Goal: Task Accomplishment & Management: Use online tool/utility

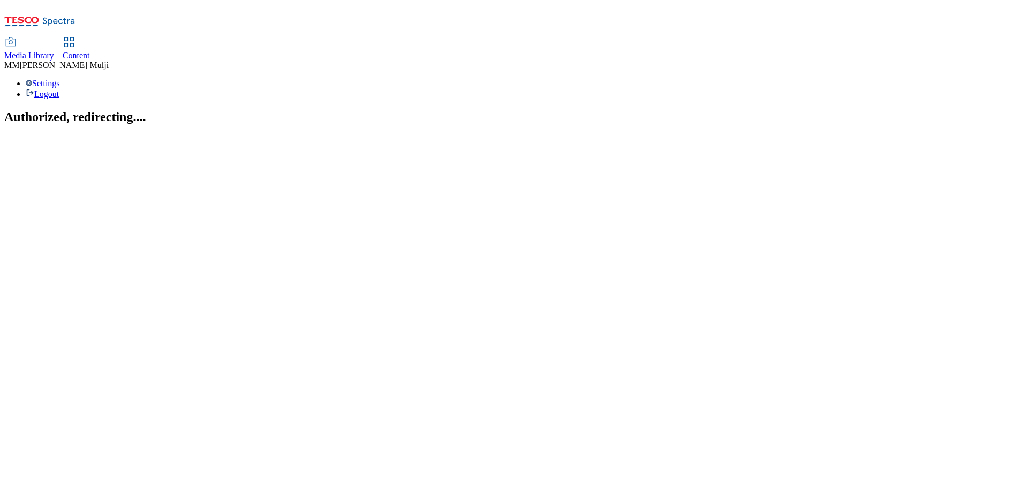
click at [287, 38] on div "Media Library Content" at bounding box center [514, 49] width 1020 height 22
click at [90, 51] on span "Content" at bounding box center [76, 55] width 27 height 9
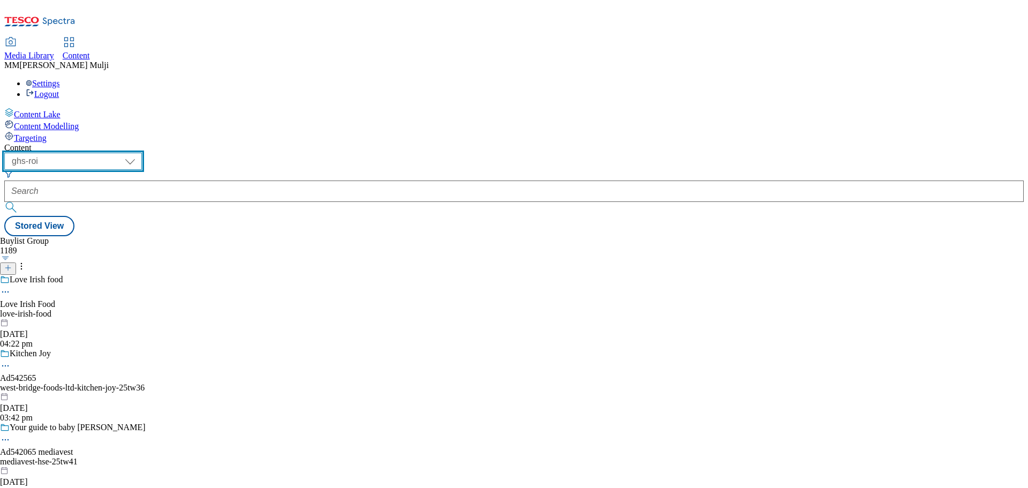
click at [142, 153] on select "ghs-roi ghs-uk" at bounding box center [73, 161] width 138 height 17
select select "ghs-uk"
click at [139, 153] on select "ghs-roi ghs-uk" at bounding box center [73, 161] width 138 height 17
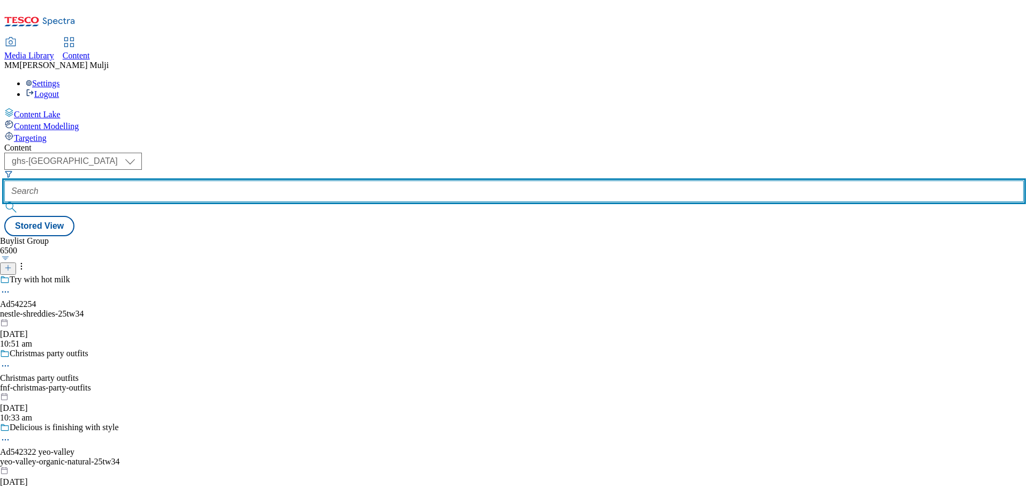
click at [271, 181] on input "text" at bounding box center [514, 191] width 1020 height 21
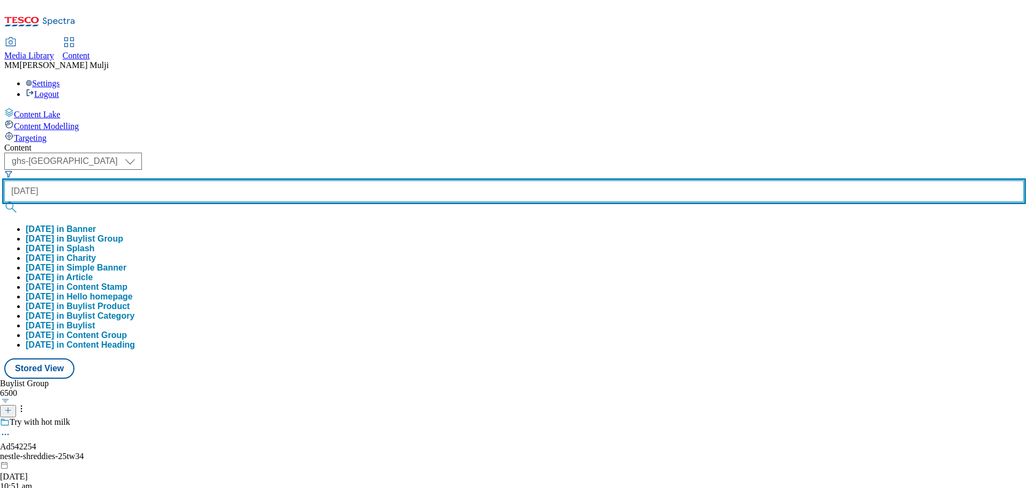
type input "halloween"
click at [4, 202] on button "submit" at bounding box center [11, 207] width 15 height 11
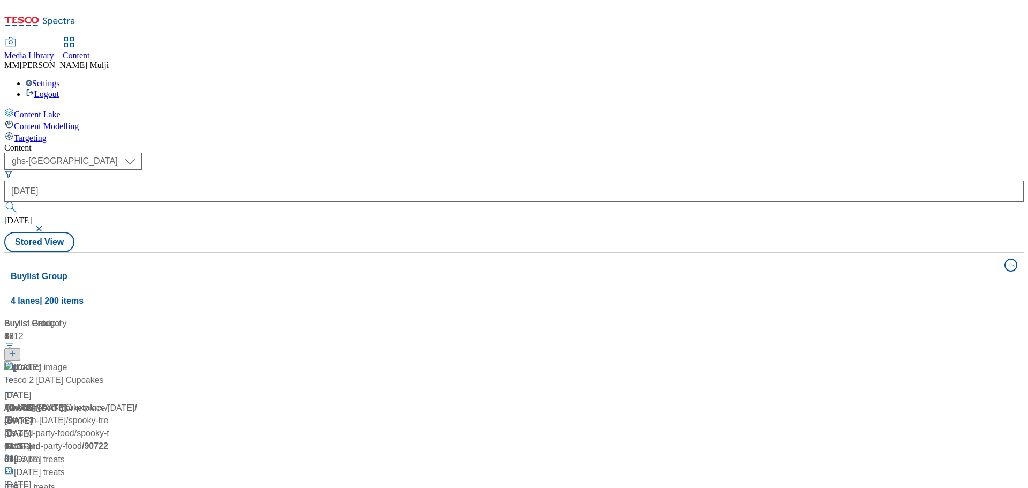
click at [35, 403] on span "/ halloween" at bounding box center [19, 407] width 31 height 9
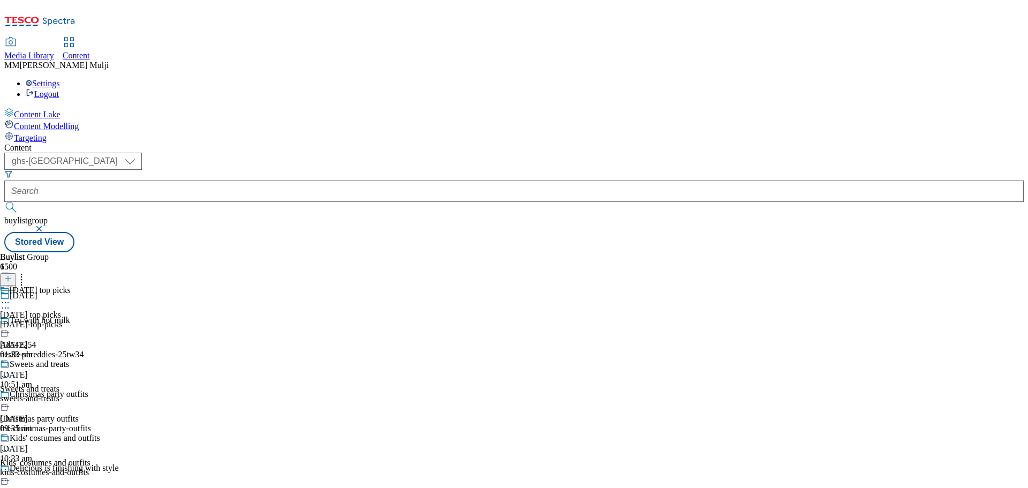
click at [100, 320] on div "halloween-top-picks" at bounding box center [50, 325] width 100 height 10
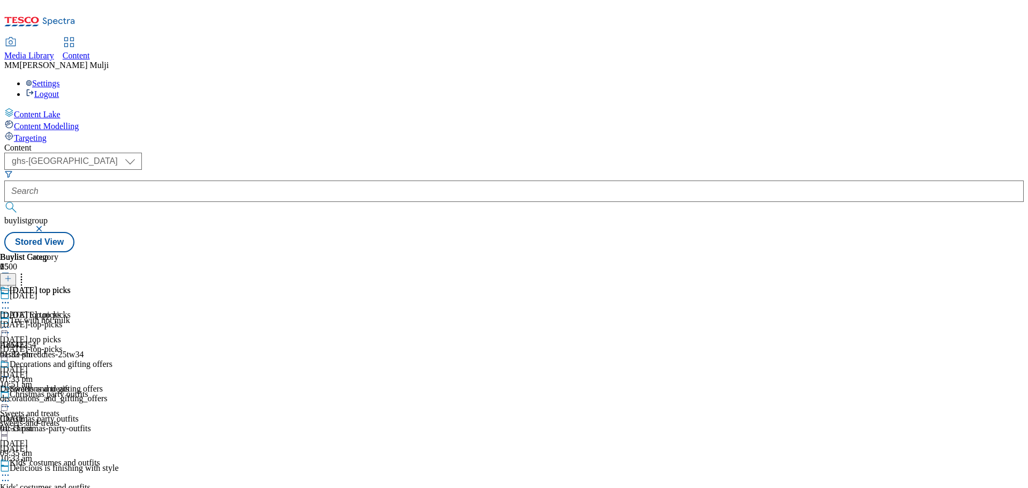
click at [112, 320] on div "halloween-top-picks" at bounding box center [56, 325] width 112 height 10
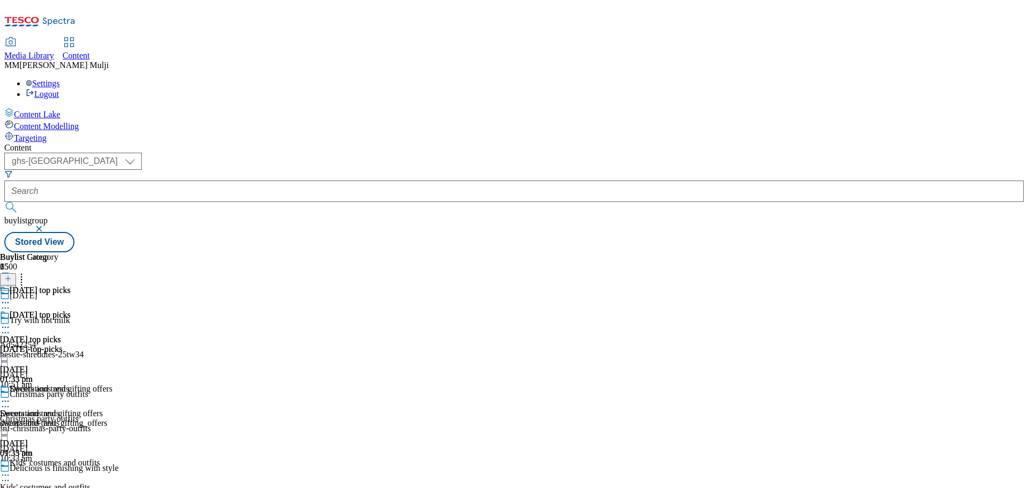
click at [112, 344] on div "halloween-top-picks" at bounding box center [56, 349] width 112 height 10
click at [100, 344] on div "halloween-top-picks" at bounding box center [50, 349] width 100 height 10
click at [61, 335] on div "Halloween top picks" at bounding box center [30, 340] width 61 height 10
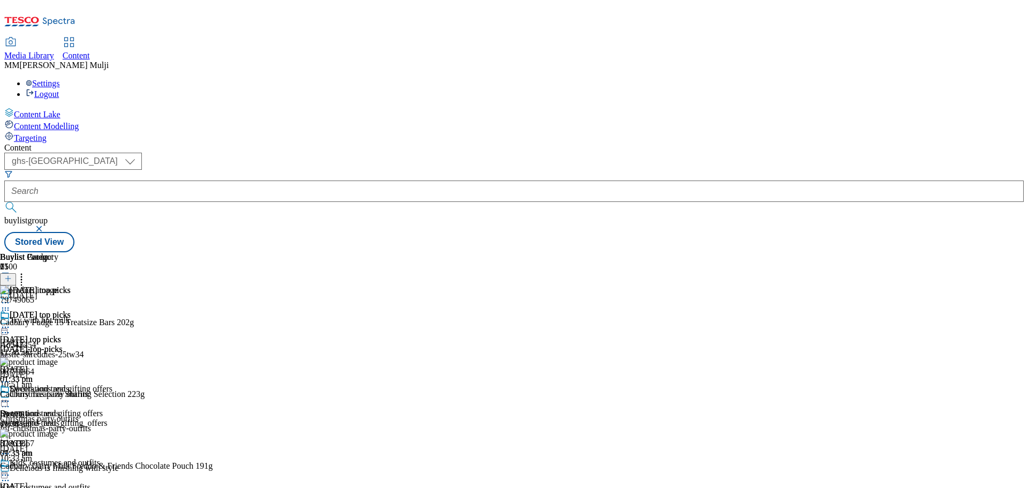
click at [27, 272] on icon at bounding box center [21, 277] width 11 height 11
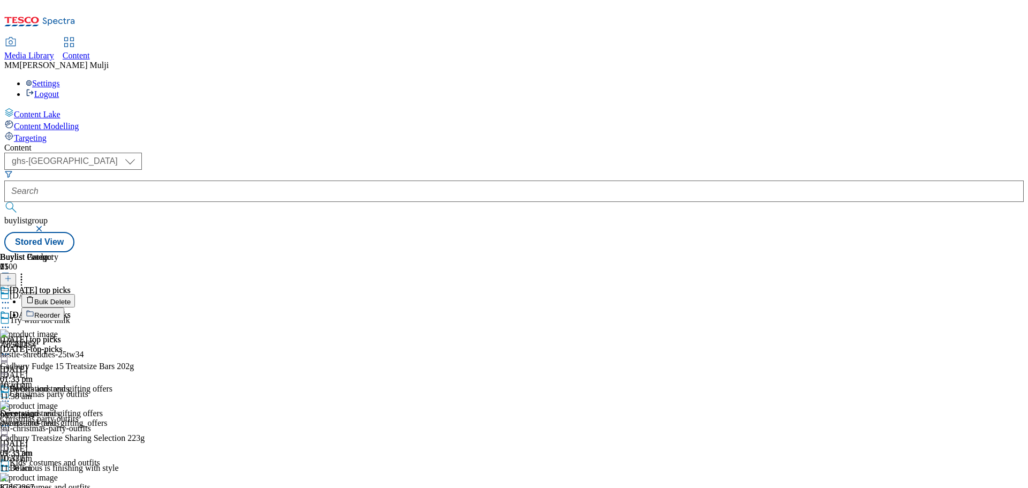
click at [64, 307] on button "Reorder" at bounding box center [42, 313] width 43 height 13
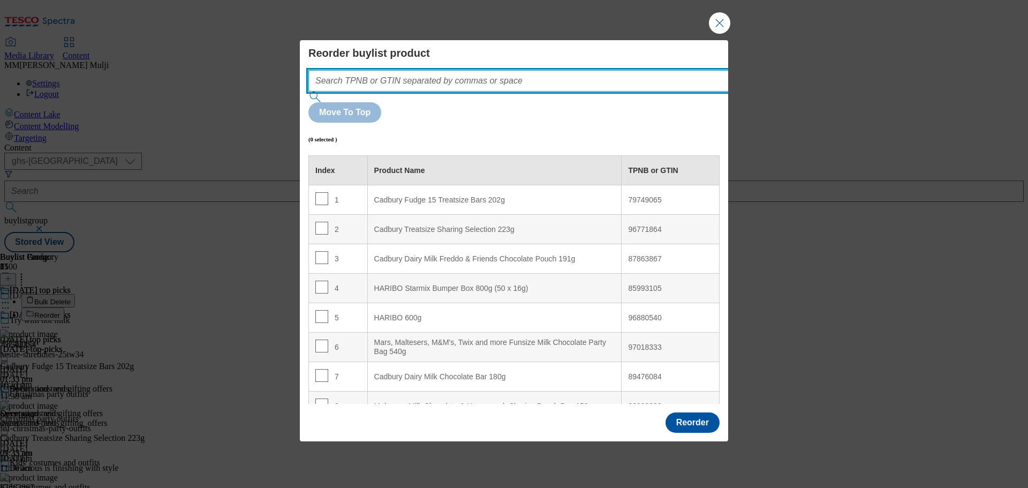
click at [487, 92] on input "Modal" at bounding box center [535, 80] width 453 height 21
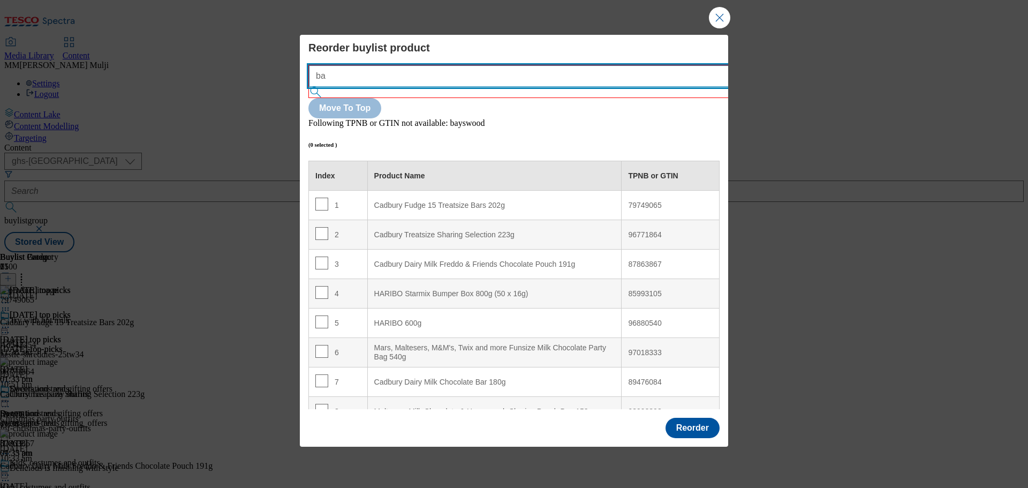
type input "b"
type input "h"
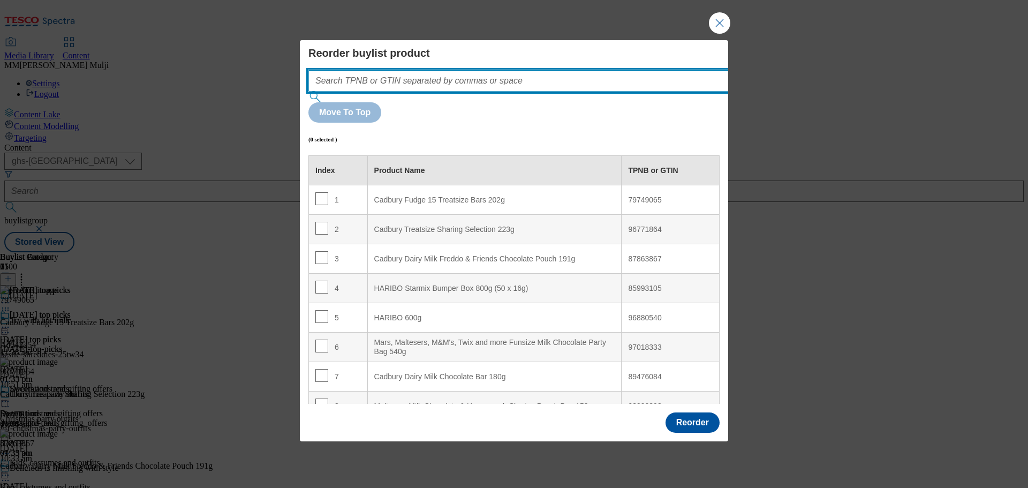
scroll to position [214, 0]
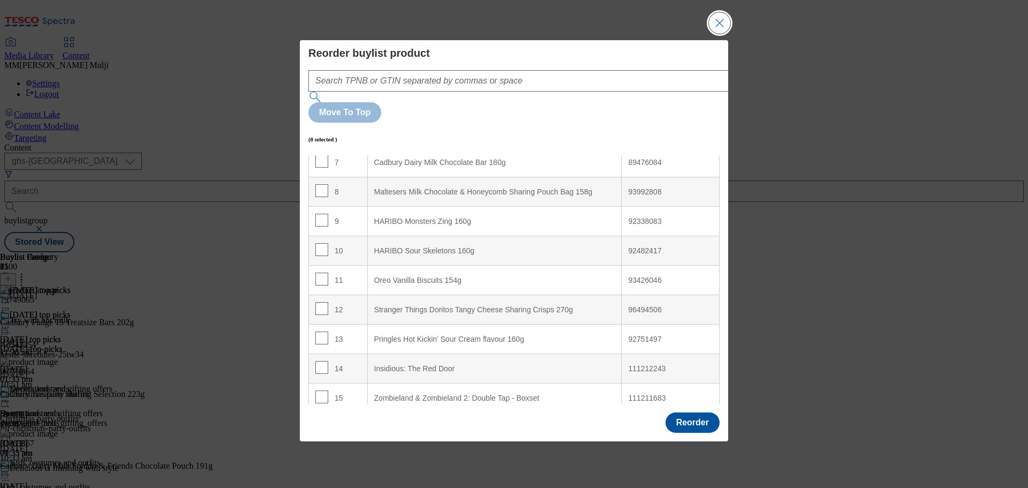
click at [713, 34] on button "Close Modal" at bounding box center [719, 22] width 21 height 21
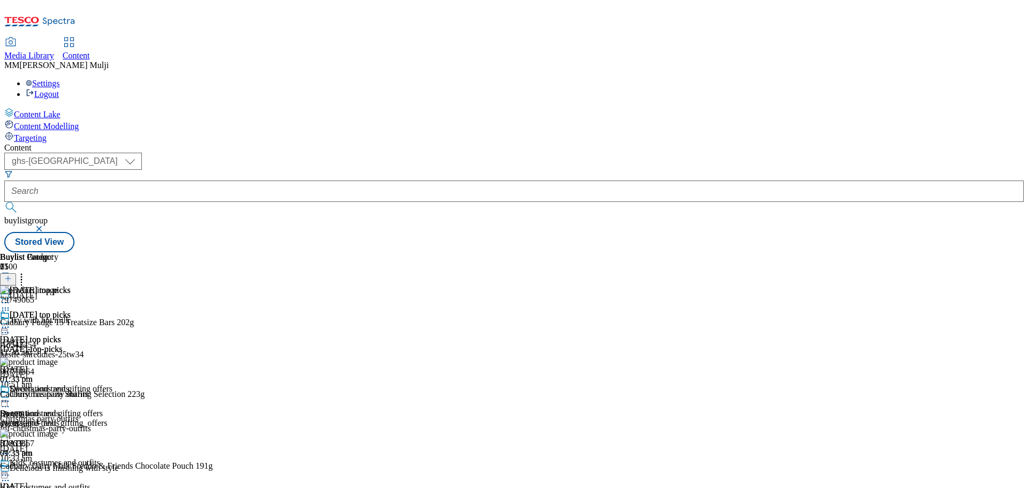
click at [11, 322] on icon at bounding box center [5, 327] width 11 height 11
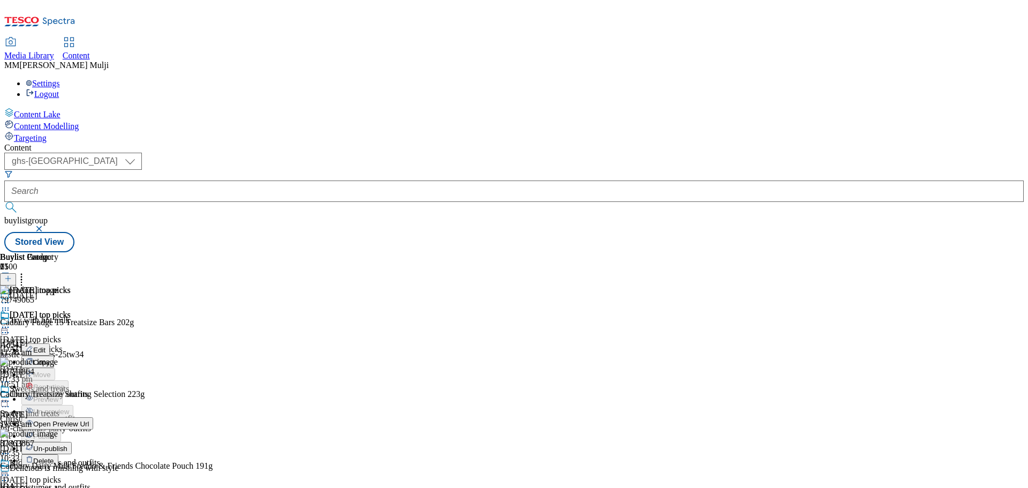
click at [67, 445] on span "Un-publish" at bounding box center [50, 449] width 34 height 8
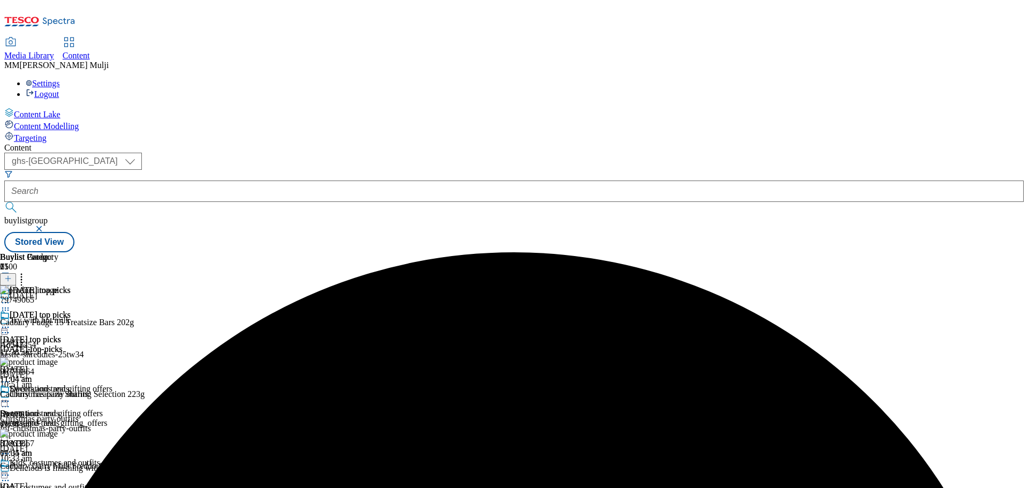
click at [11, 322] on icon at bounding box center [5, 327] width 11 height 11
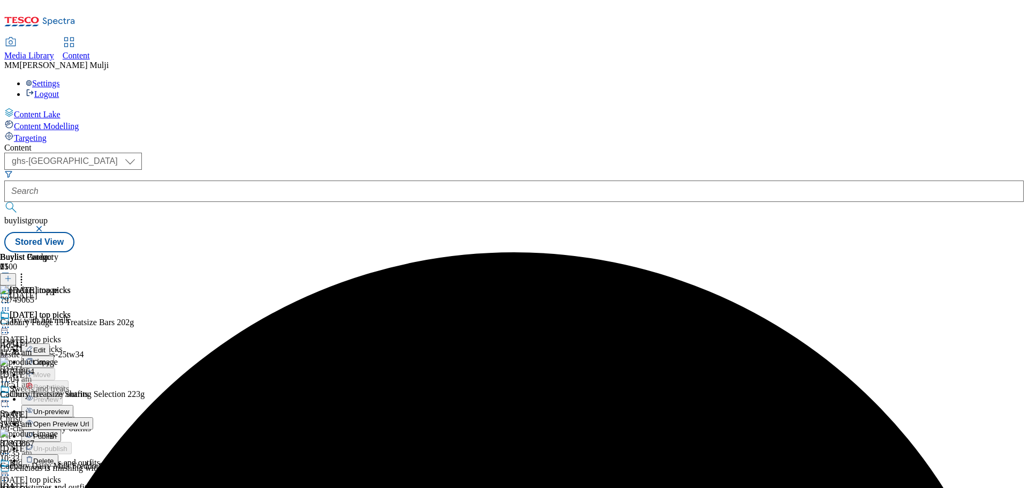
click at [69, 408] on span "Un-preview" at bounding box center [51, 412] width 36 height 8
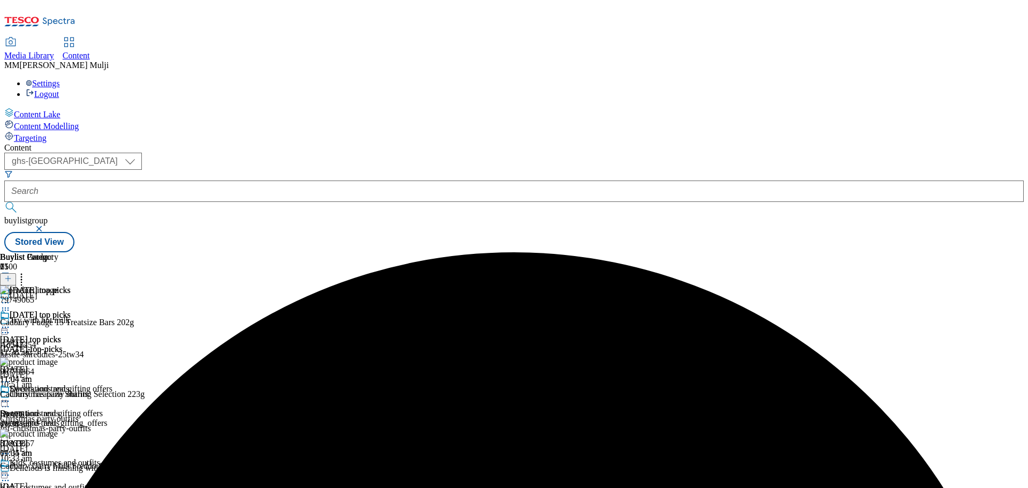
click at [12, 275] on icon at bounding box center [7, 278] width 7 height 7
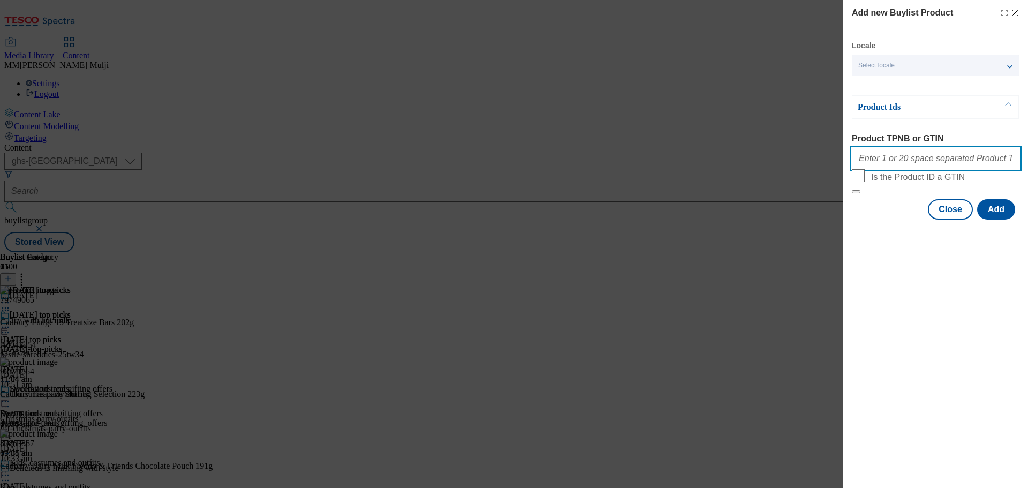
click at [946, 156] on input "Product TPNB or GTIN" at bounding box center [936, 158] width 168 height 21
paste input "96519773 96728709 96635669 96728364 96515938"
type input "96519773 96728709 96635669 96728364 96515938"
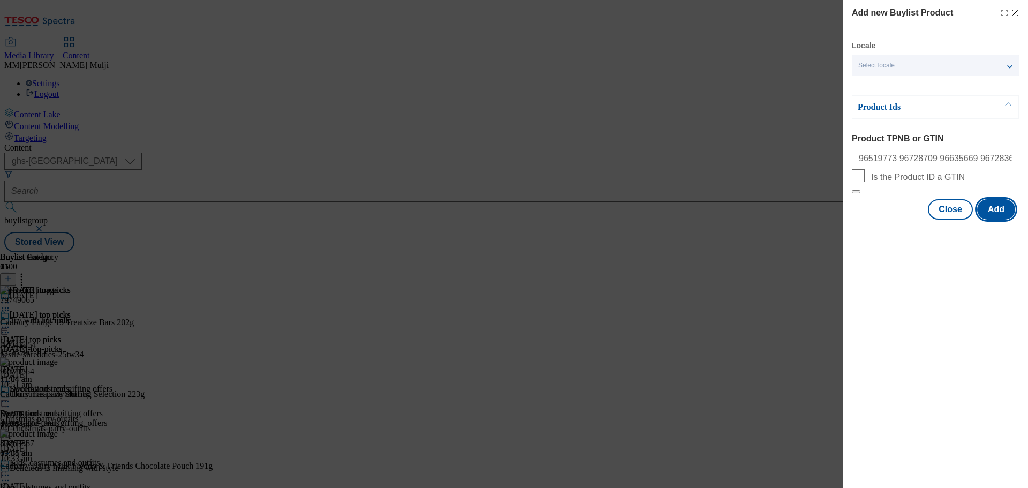
click at [993, 220] on button "Add" at bounding box center [997, 209] width 38 height 20
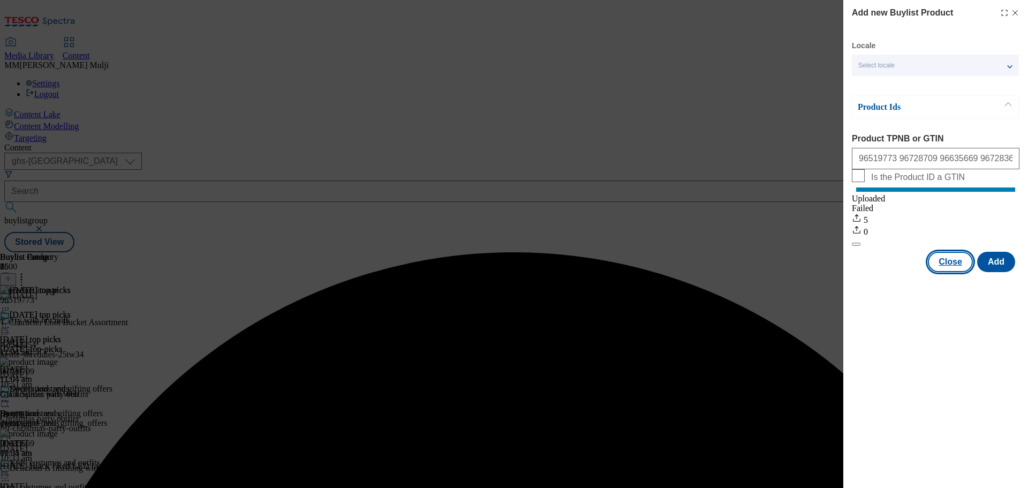
click at [956, 270] on button "Close" at bounding box center [950, 262] width 45 height 20
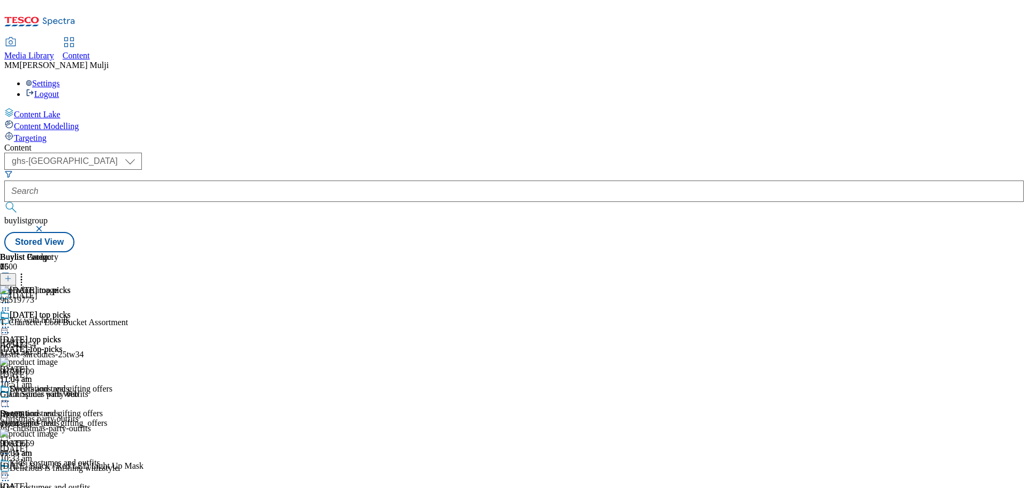
click at [11, 322] on icon at bounding box center [5, 327] width 11 height 11
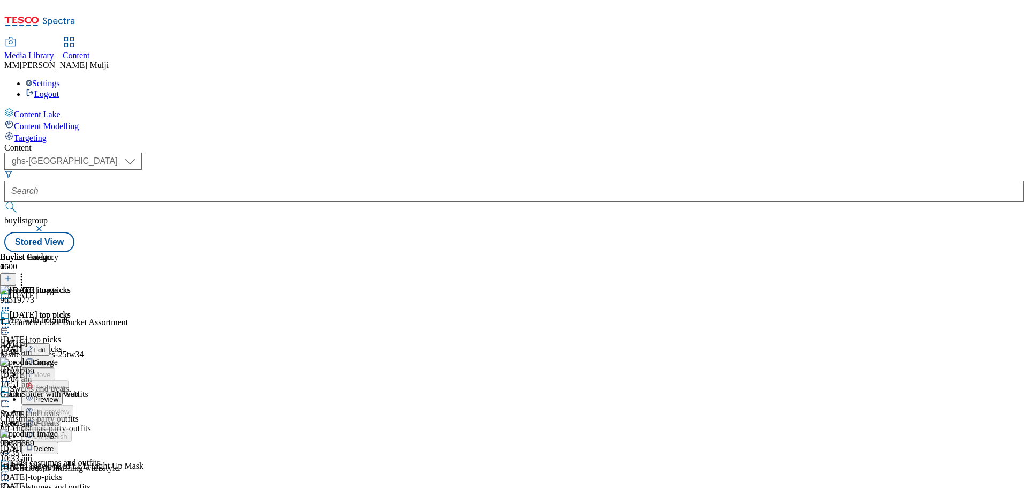
click at [58, 395] on span "Preview" at bounding box center [45, 399] width 25 height 8
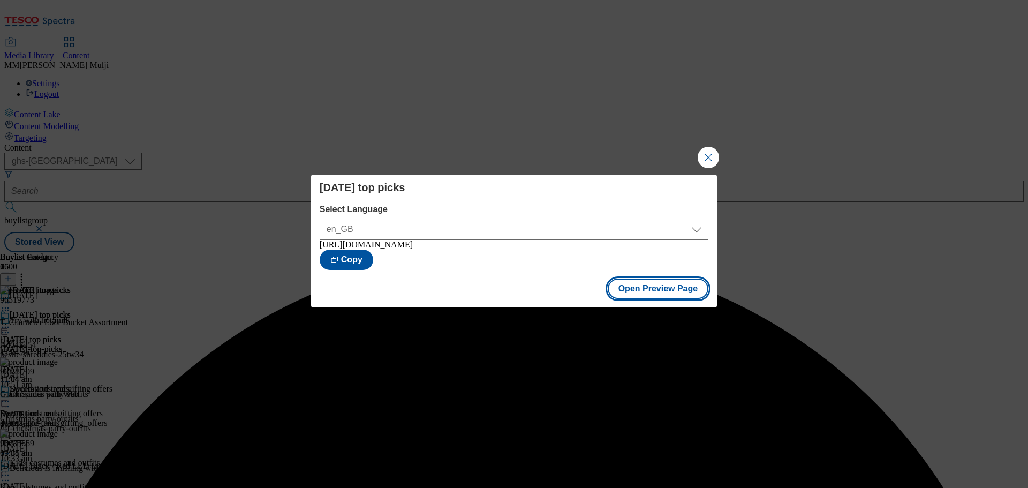
click at [628, 288] on button "Open Preview Page" at bounding box center [658, 289] width 101 height 20
click at [702, 148] on button "Close Modal" at bounding box center [708, 157] width 21 height 21
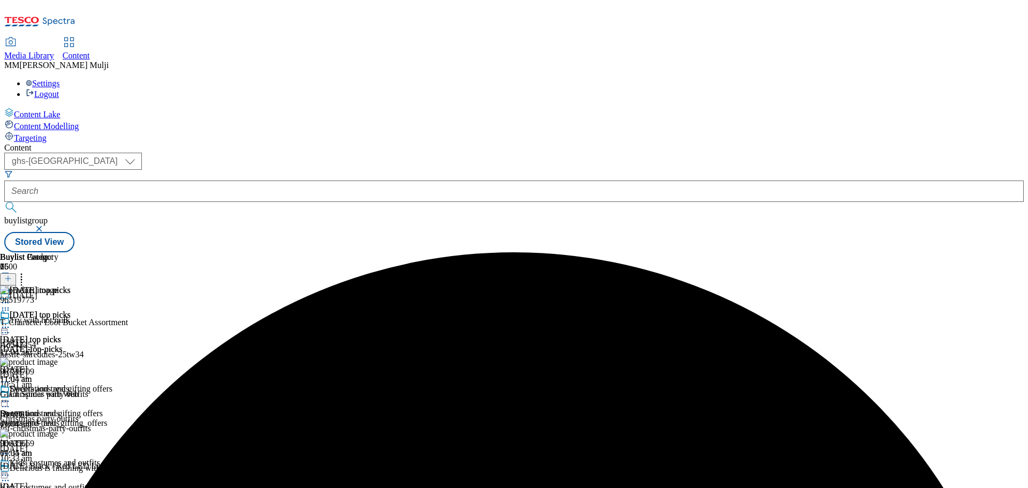
click at [11, 322] on icon at bounding box center [5, 327] width 11 height 11
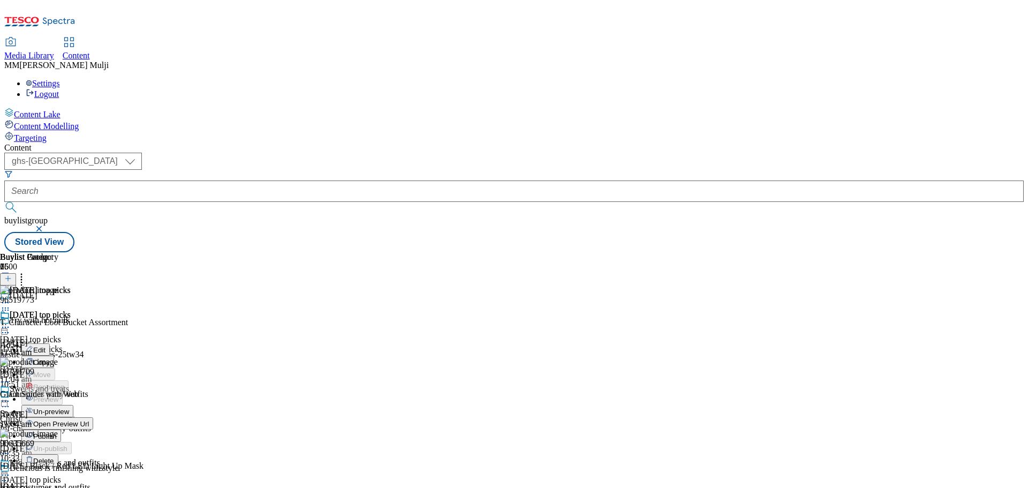
click at [57, 432] on span "Publish" at bounding box center [45, 436] width 24 height 8
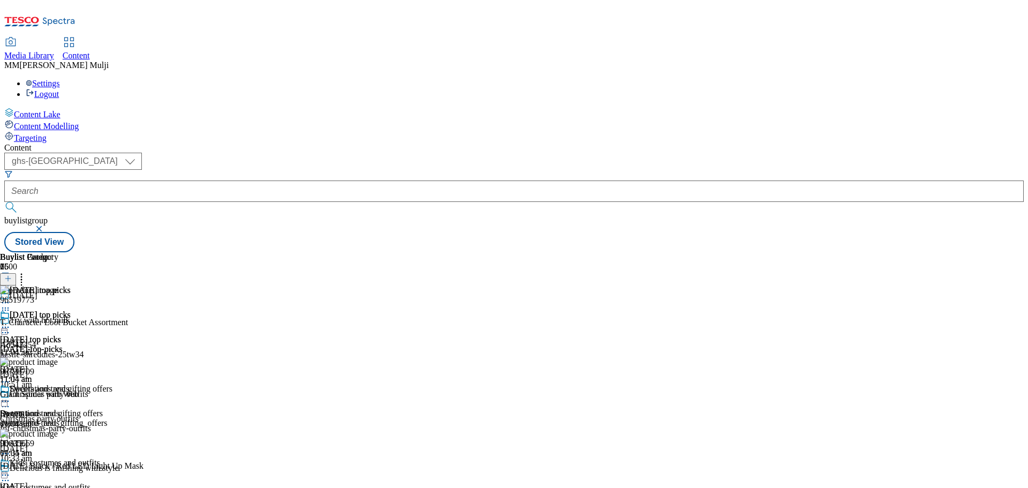
click at [100, 418] on div "sweets-and-treats" at bounding box center [50, 423] width 100 height 10
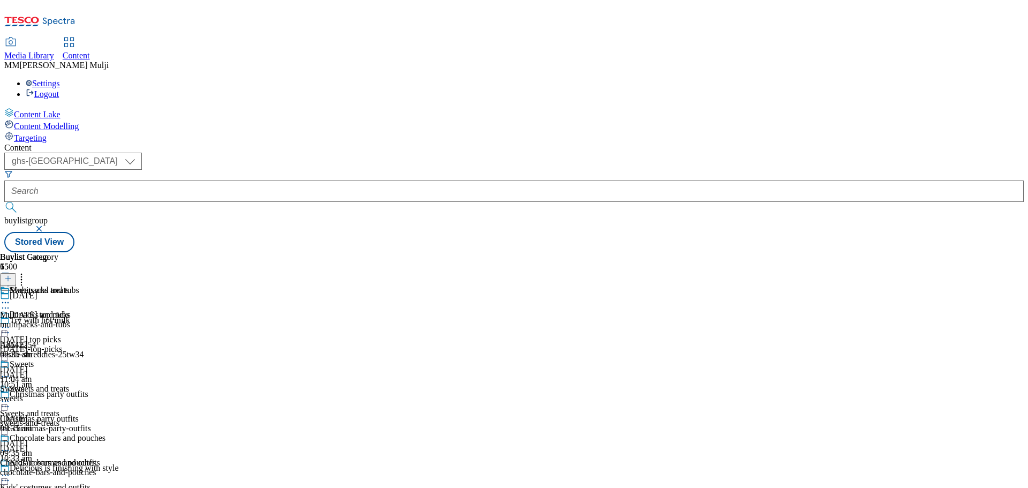
click at [106, 320] on div "multipacks-and-tubs" at bounding box center [53, 325] width 106 height 10
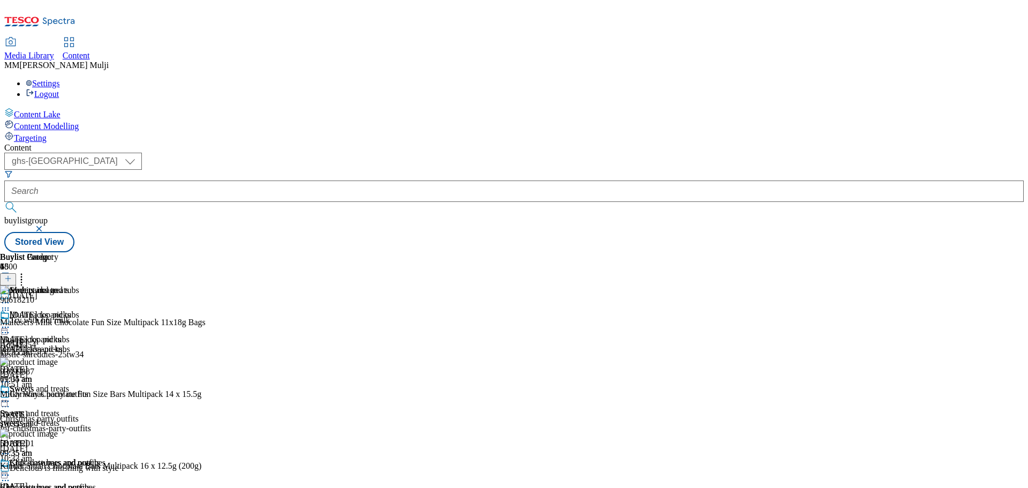
click at [11, 322] on icon at bounding box center [5, 327] width 11 height 11
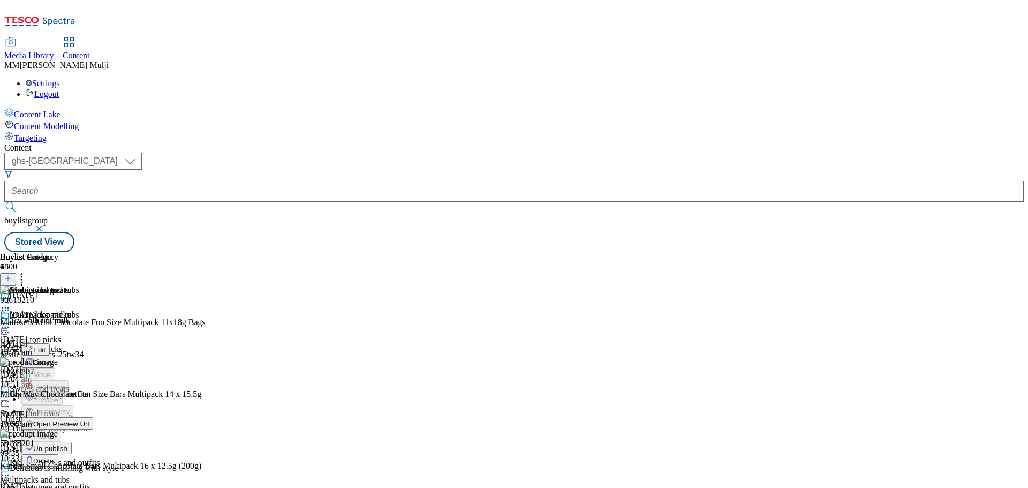
click at [67, 445] on span "Un-publish" at bounding box center [50, 449] width 34 height 8
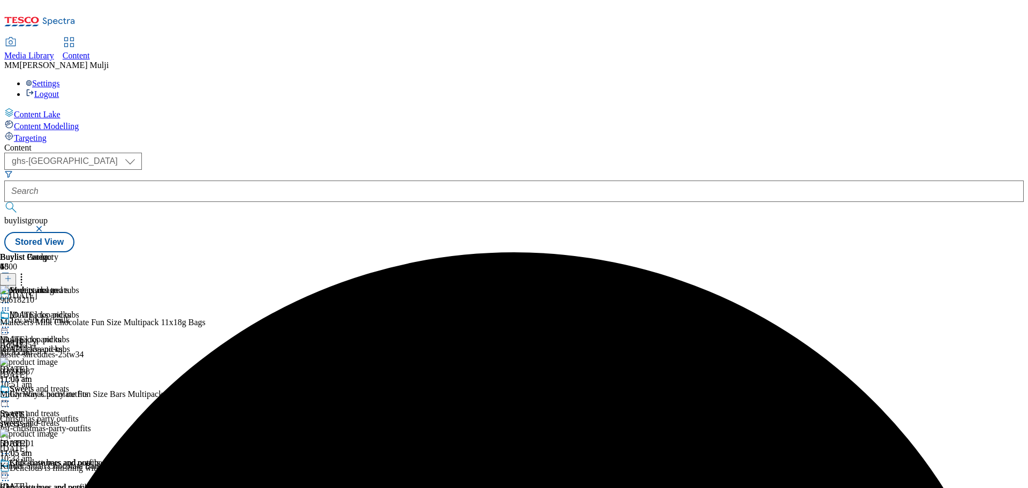
click at [11, 322] on icon at bounding box center [5, 327] width 11 height 11
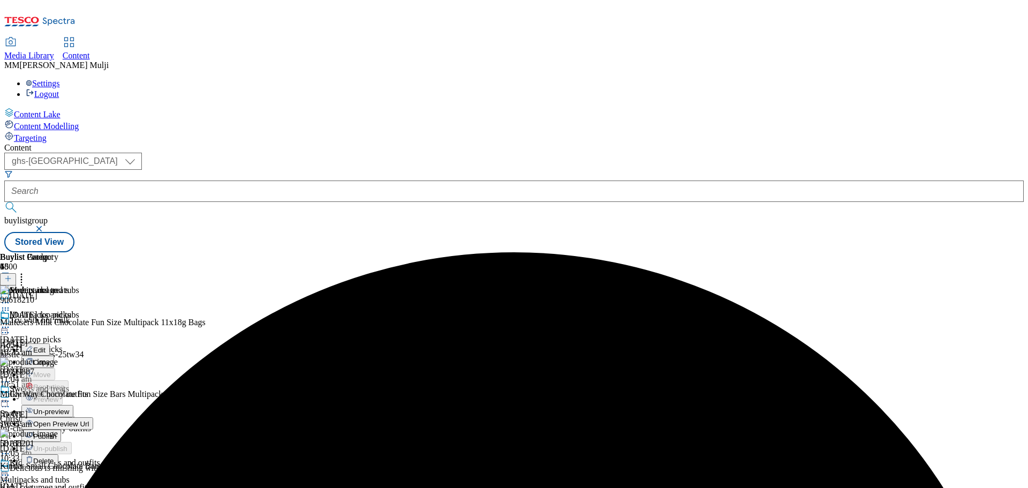
click at [73, 405] on button "Un-preview" at bounding box center [47, 411] width 52 height 12
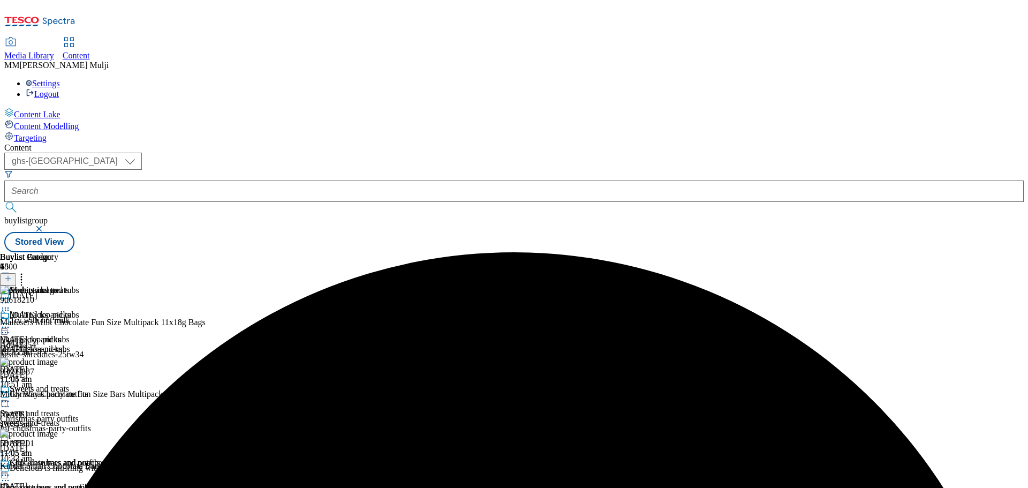
click at [12, 275] on icon at bounding box center [7, 278] width 7 height 7
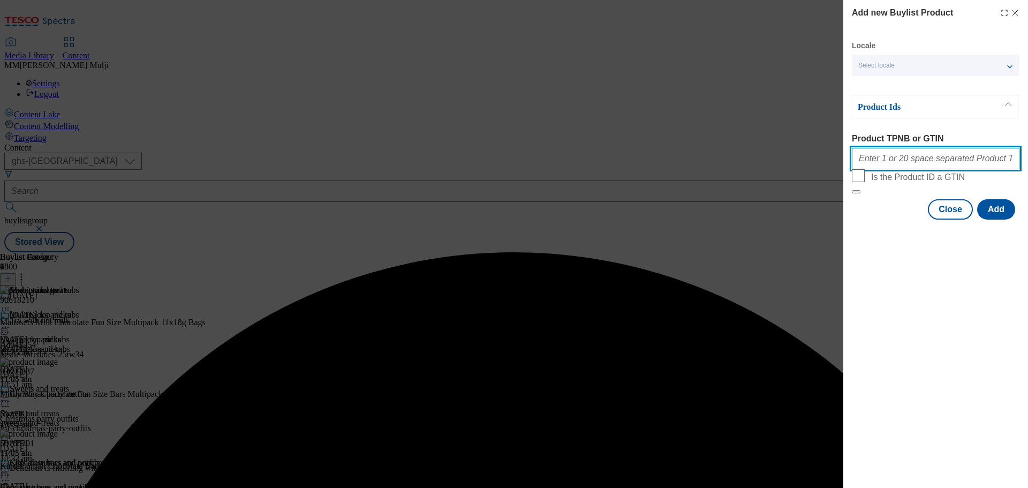
click at [912, 160] on input "Product TPNB or GTIN" at bounding box center [936, 158] width 168 height 21
paste input "Retrieving data. Wait a few seconds and try to cut or copy again."
type input "Retrieving data. Wait a few seconds and try to cut or copy again."
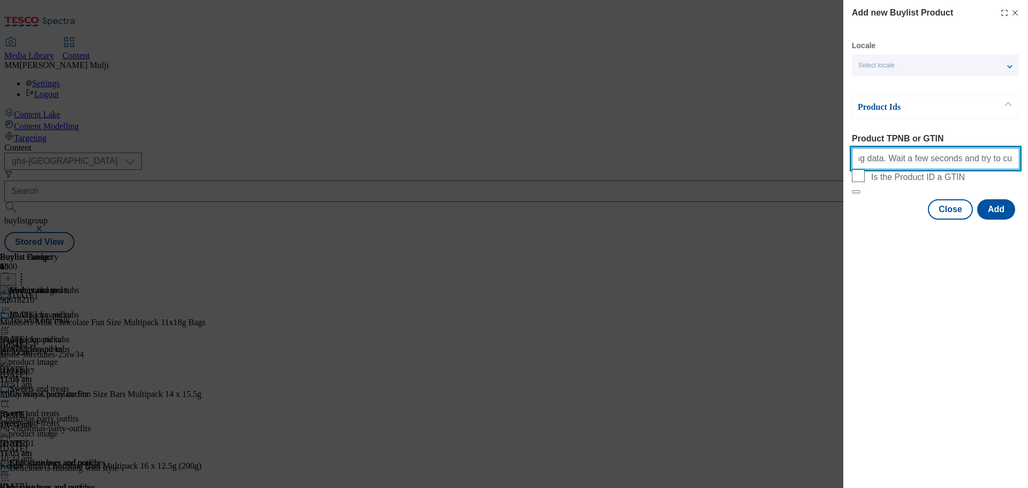
click at [963, 161] on input "Retrieving data. Wait a few seconds and try to cut or copy again." at bounding box center [936, 158] width 168 height 21
click at [867, 158] on input "Product TPNB or GTIN" at bounding box center [936, 158] width 168 height 21
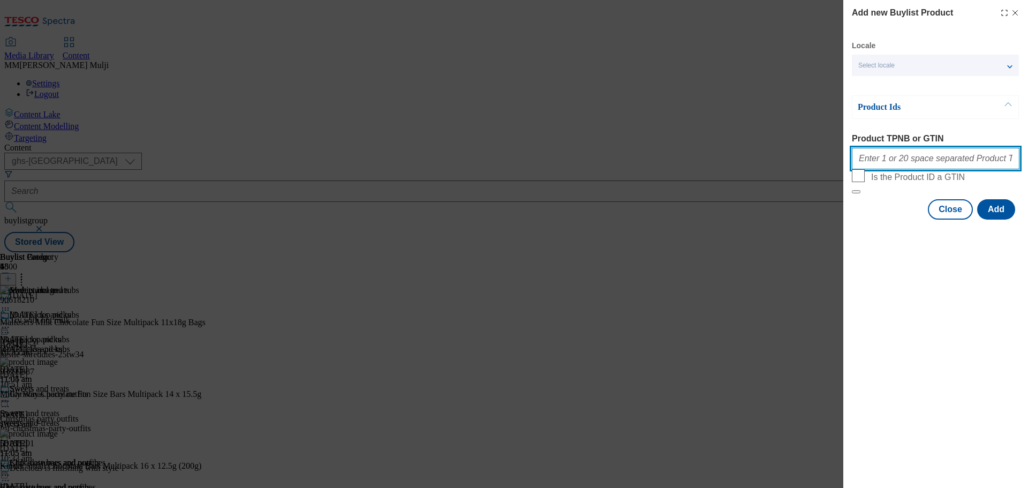
paste input "96519773 96515938 96305507 96515944"
type input "96519773 96515938 96305507 96515944"
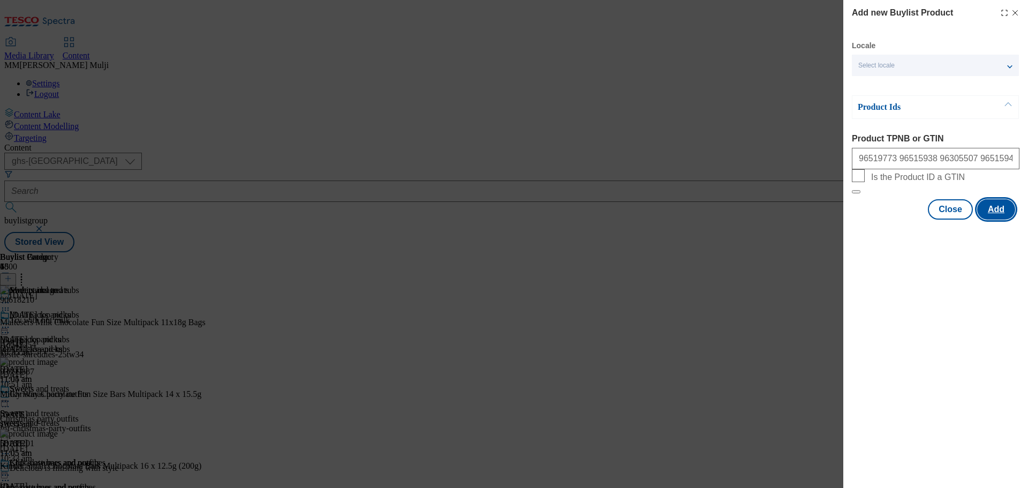
click at [993, 220] on button "Add" at bounding box center [997, 209] width 38 height 20
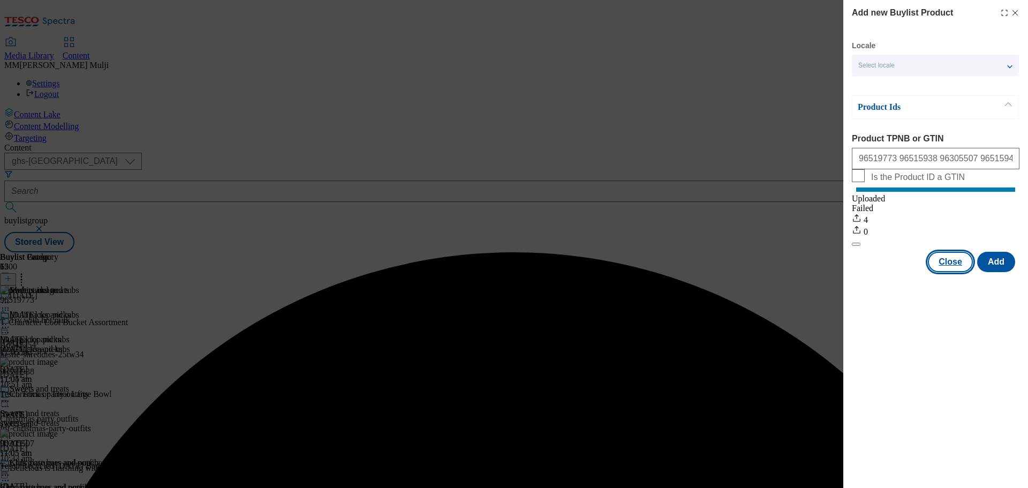
click at [953, 272] on button "Close" at bounding box center [950, 262] width 45 height 20
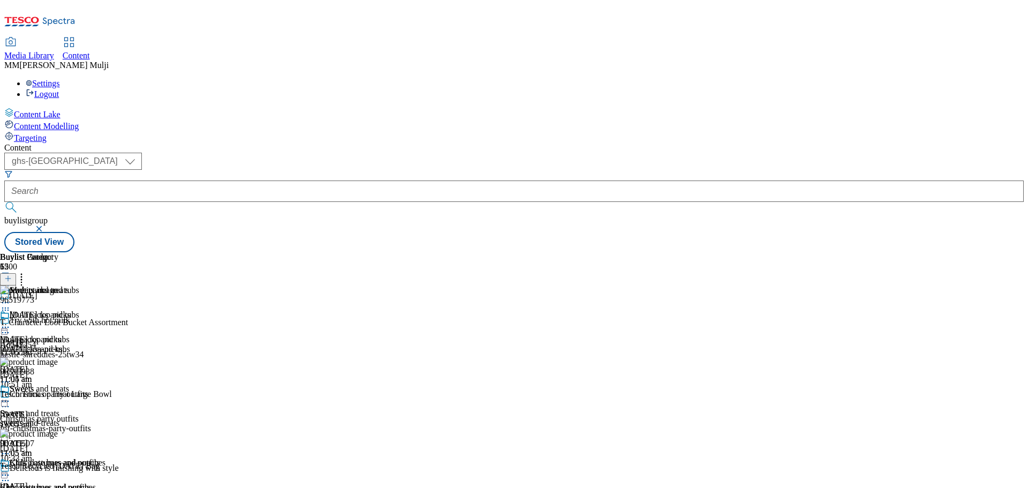
click at [27, 272] on icon at bounding box center [21, 277] width 11 height 11
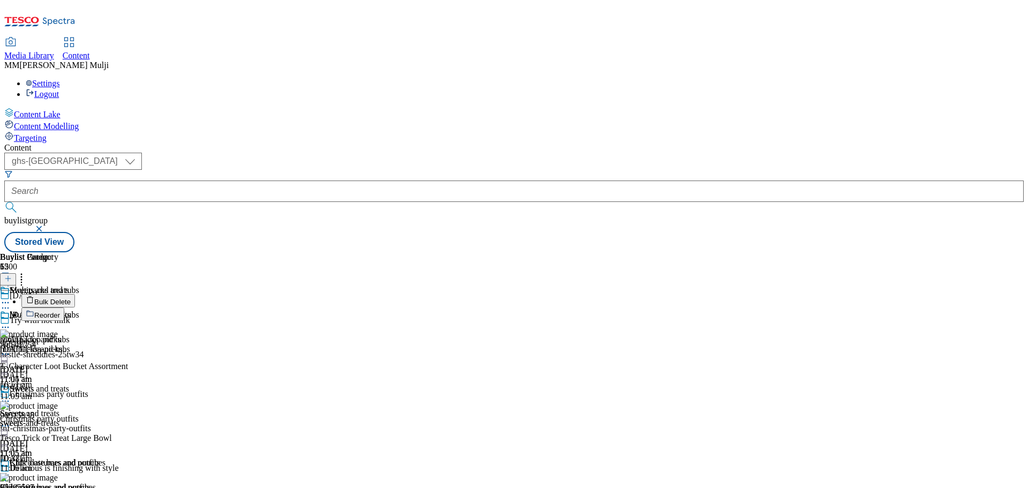
click at [64, 307] on button "Reorder" at bounding box center [42, 313] width 43 height 13
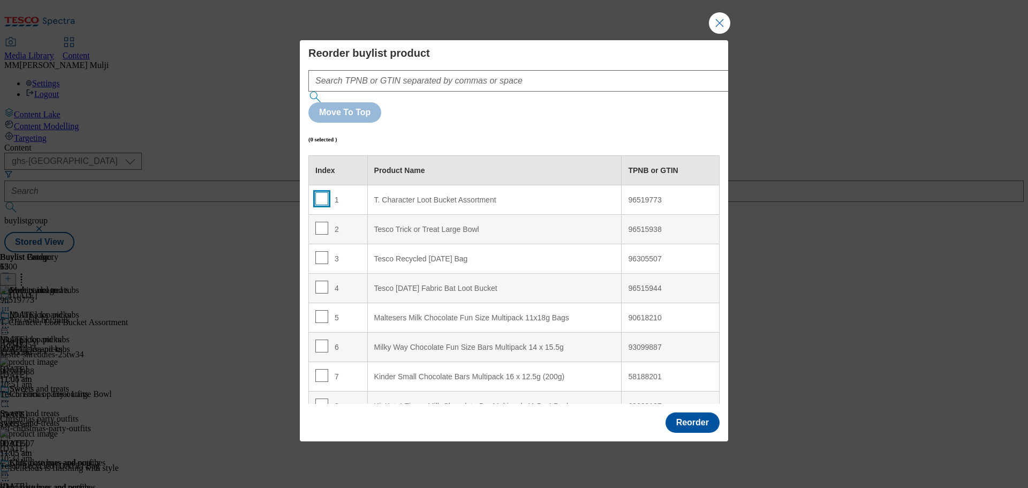
click at [319, 192] on input "Modal" at bounding box center [321, 198] width 13 height 13
checkbox input "true"
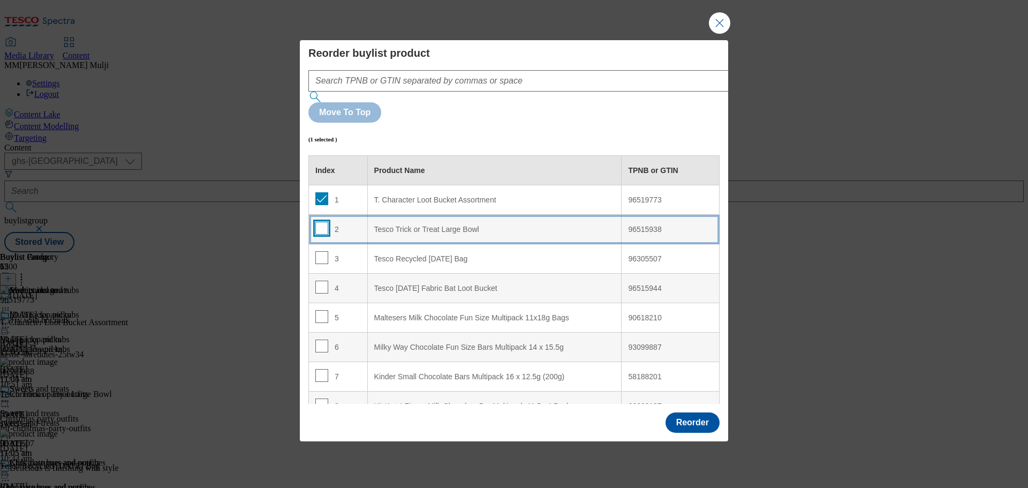
click at [320, 222] on input "Modal" at bounding box center [321, 228] width 13 height 13
checkbox input "true"
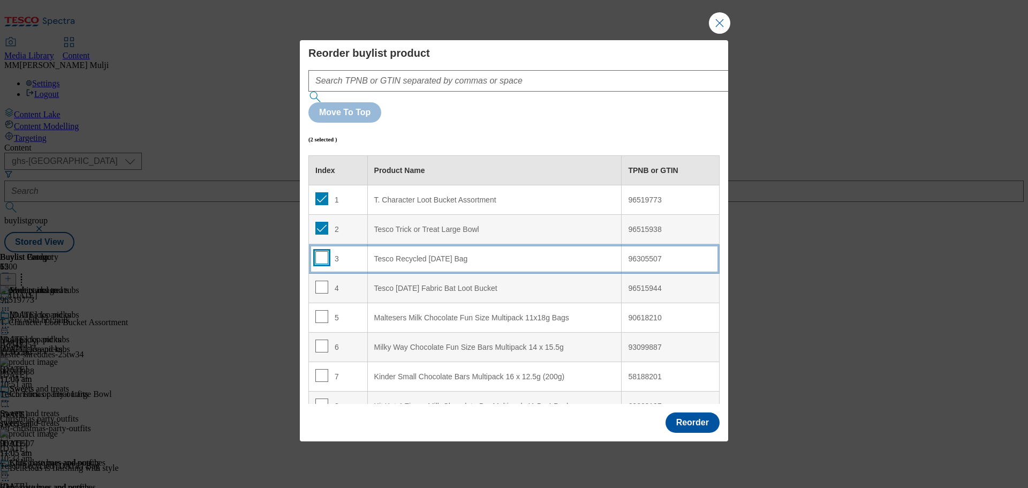
click at [320, 251] on input "Modal" at bounding box center [321, 257] width 13 height 13
checkbox input "true"
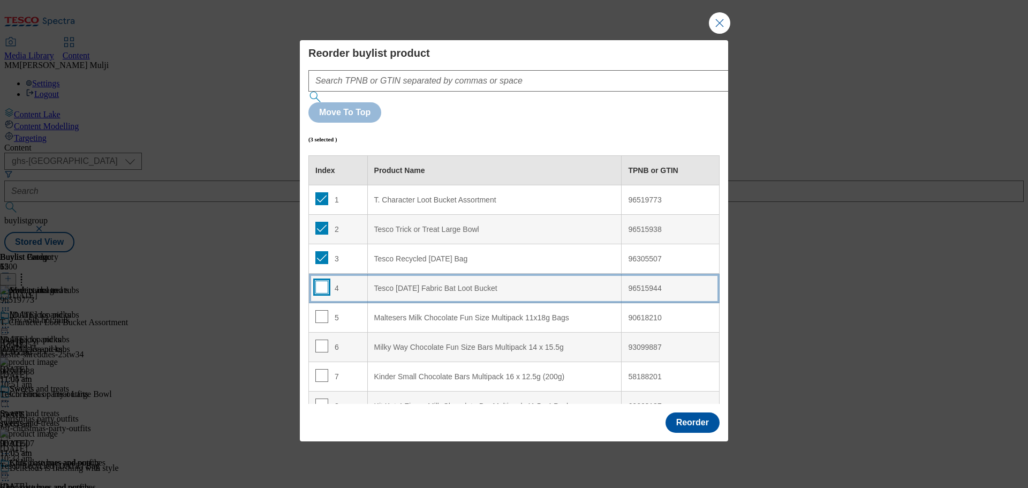
click at [321, 281] on input "Modal" at bounding box center [321, 287] width 13 height 13
checkbox input "true"
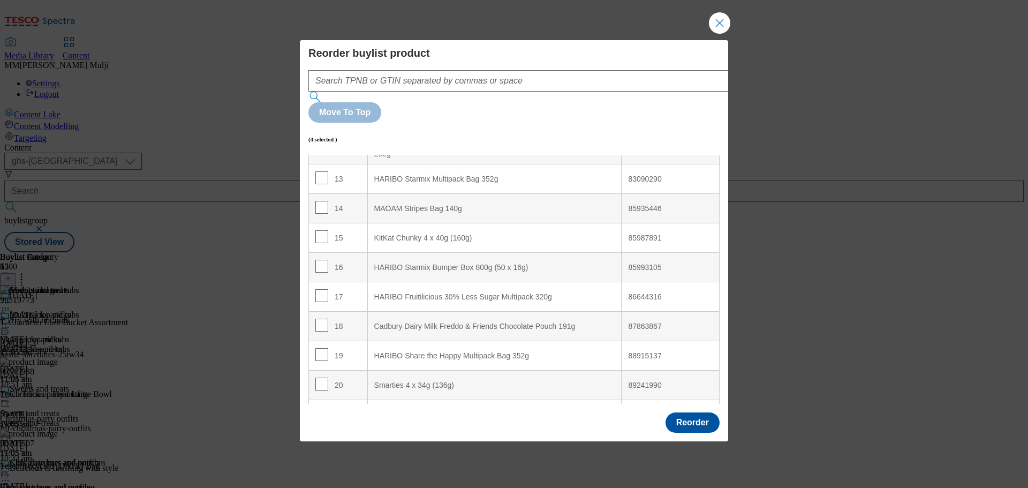
scroll to position [482, 0]
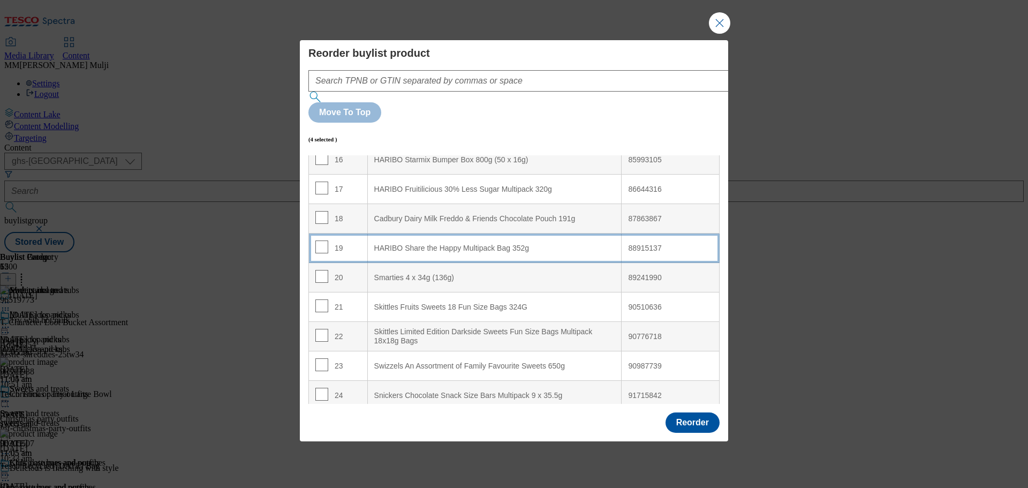
click at [327, 240] on div "19" at bounding box center [338, 248] width 46 height 16
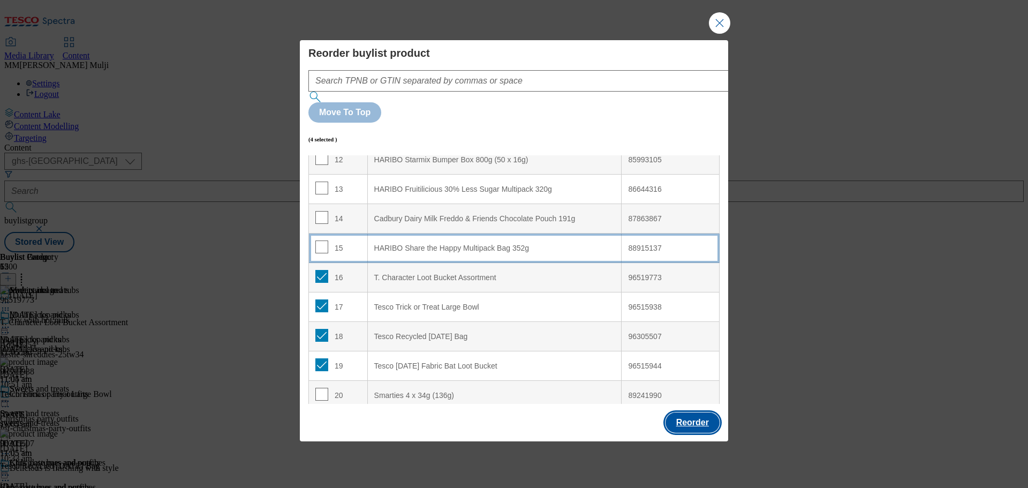
click at [682, 412] on button "Reorder" at bounding box center [693, 422] width 54 height 20
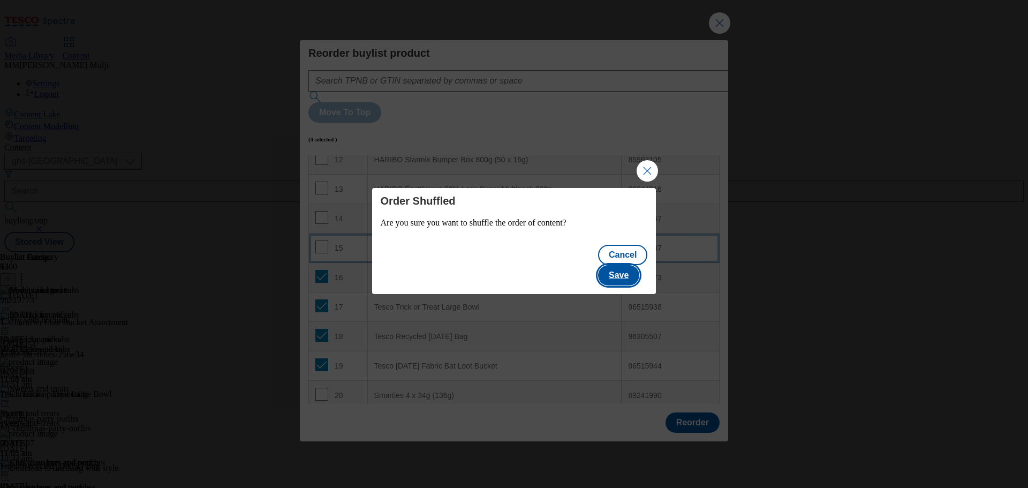
click at [629, 265] on button "Save" at bounding box center [618, 275] width 41 height 20
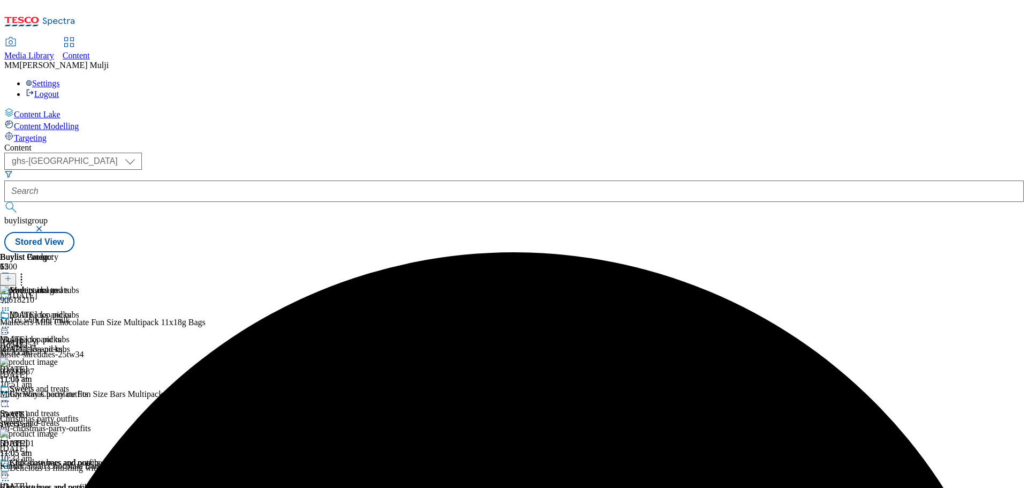
scroll to position [0, 0]
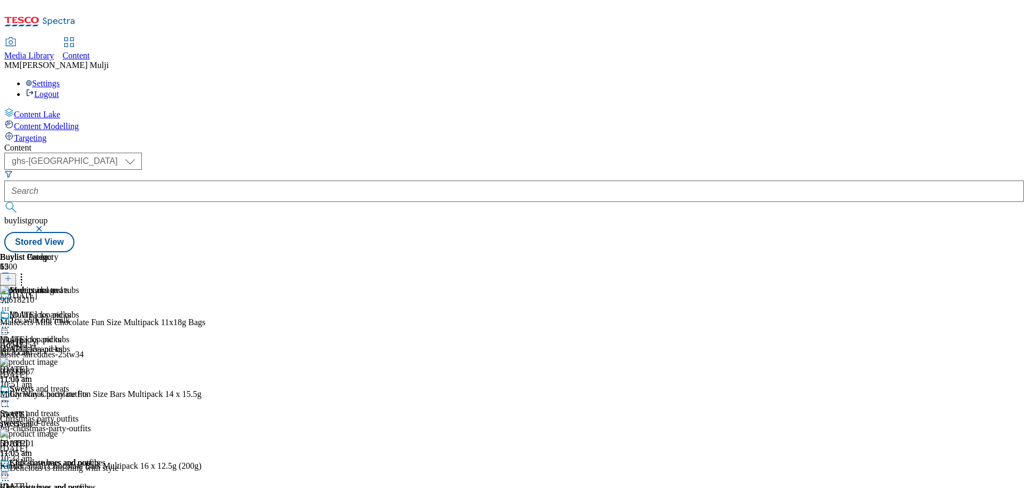
click at [11, 322] on icon at bounding box center [5, 327] width 11 height 11
click at [58, 395] on span "Preview" at bounding box center [45, 399] width 25 height 8
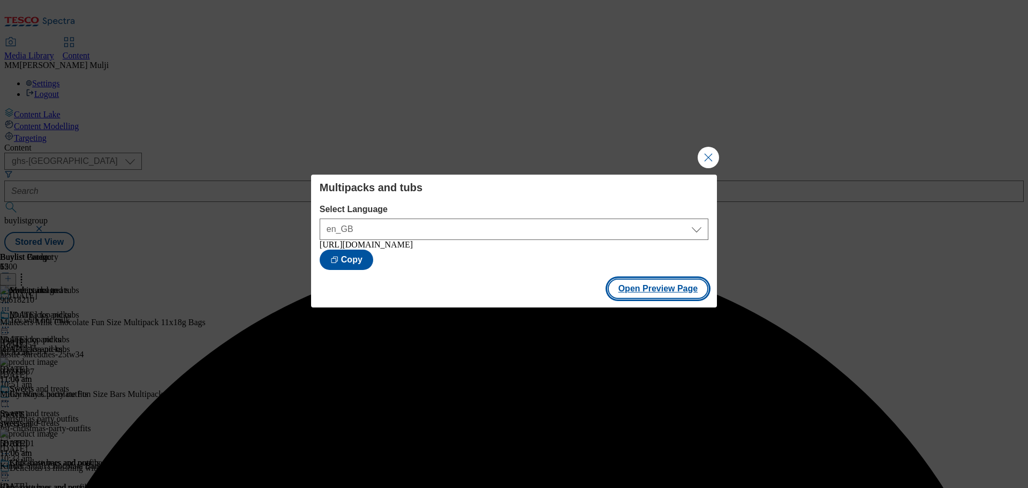
click at [660, 288] on button "Open Preview Page" at bounding box center [658, 289] width 101 height 20
click at [707, 155] on button "Close Modal" at bounding box center [708, 157] width 21 height 21
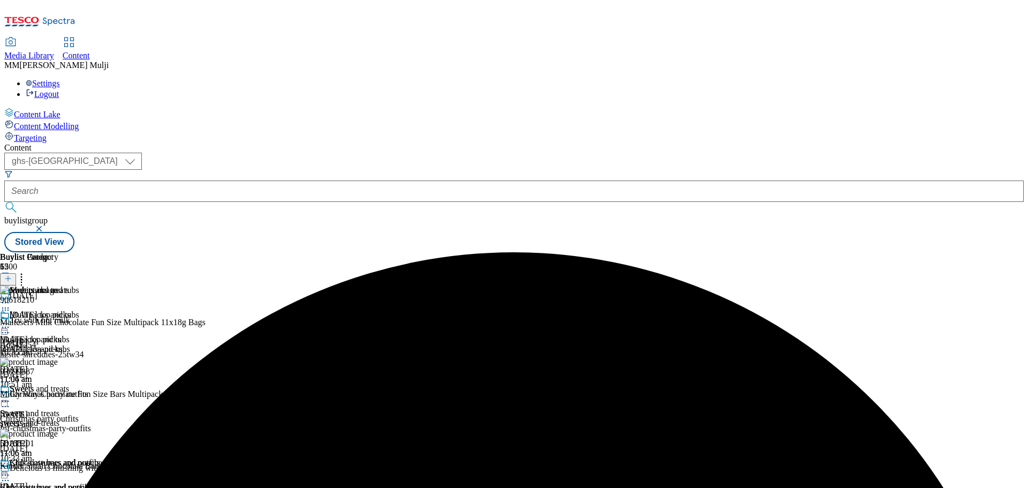
click at [11, 322] on icon at bounding box center [5, 327] width 11 height 11
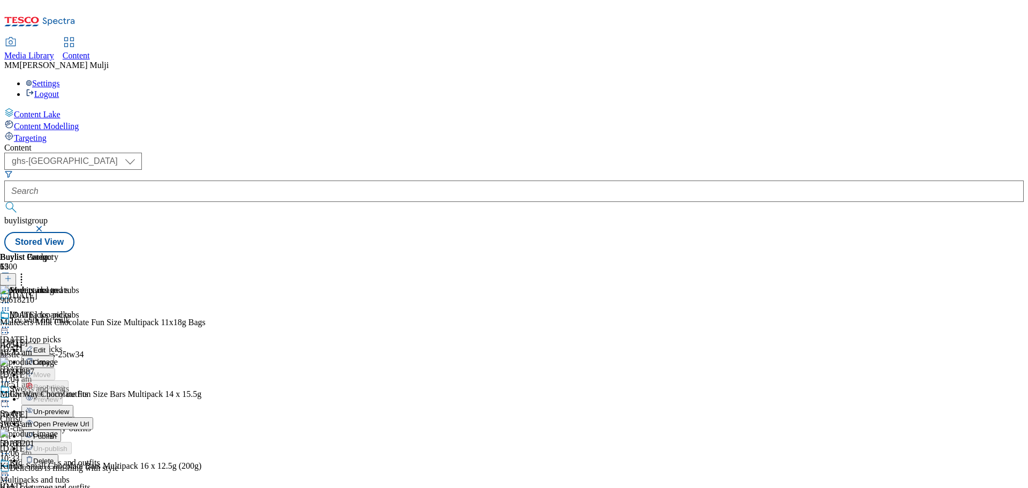
click at [57, 432] on span "Publish" at bounding box center [45, 436] width 24 height 8
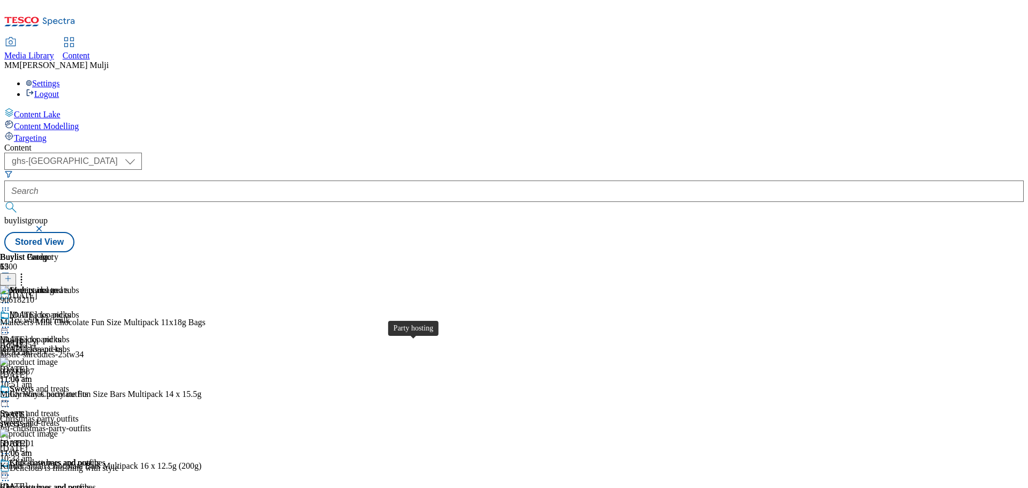
scroll to position [643, 0]
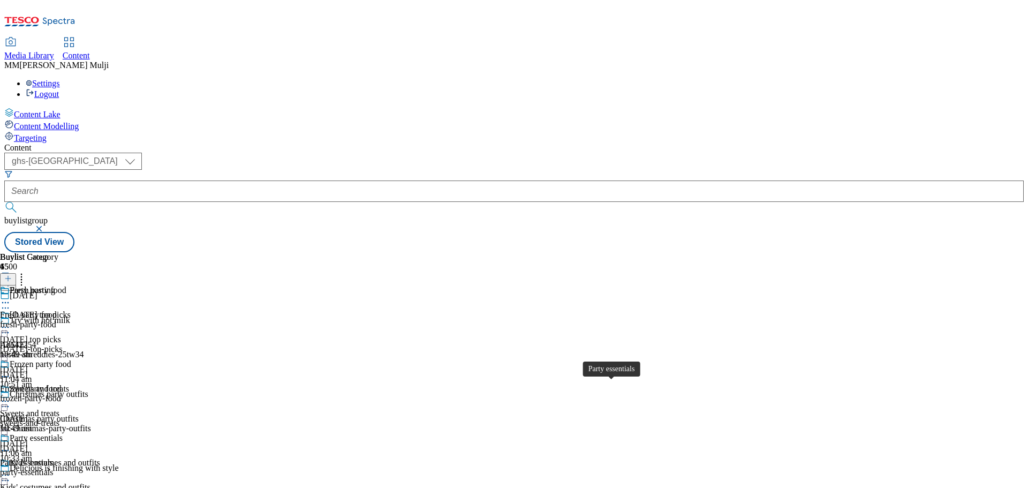
click at [63, 433] on span "Party essentials" at bounding box center [36, 439] width 53 height 12
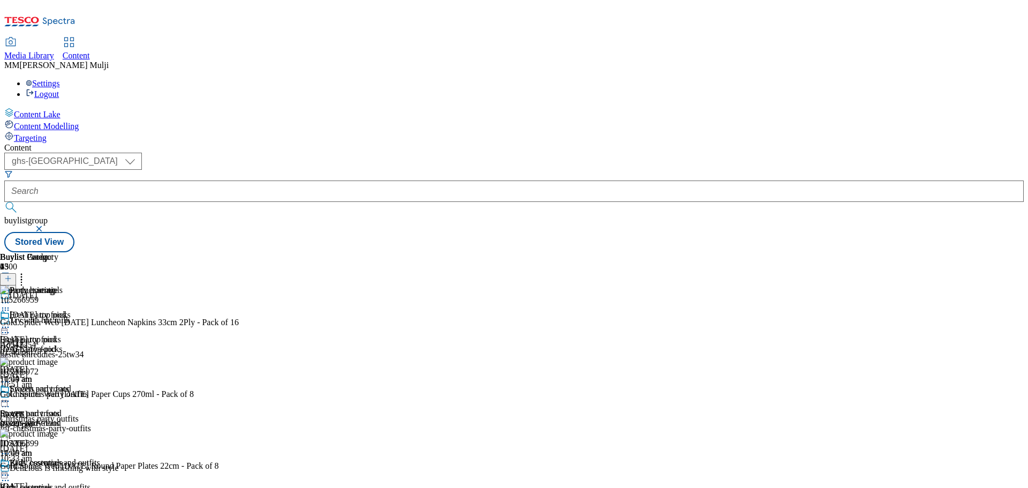
click at [11, 470] on icon at bounding box center [5, 475] width 11 height 11
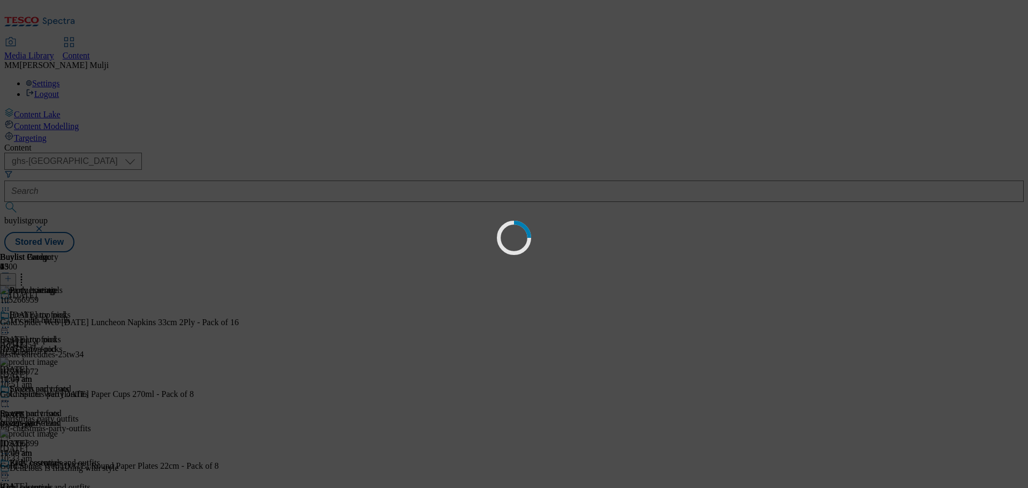
scroll to position [0, 0]
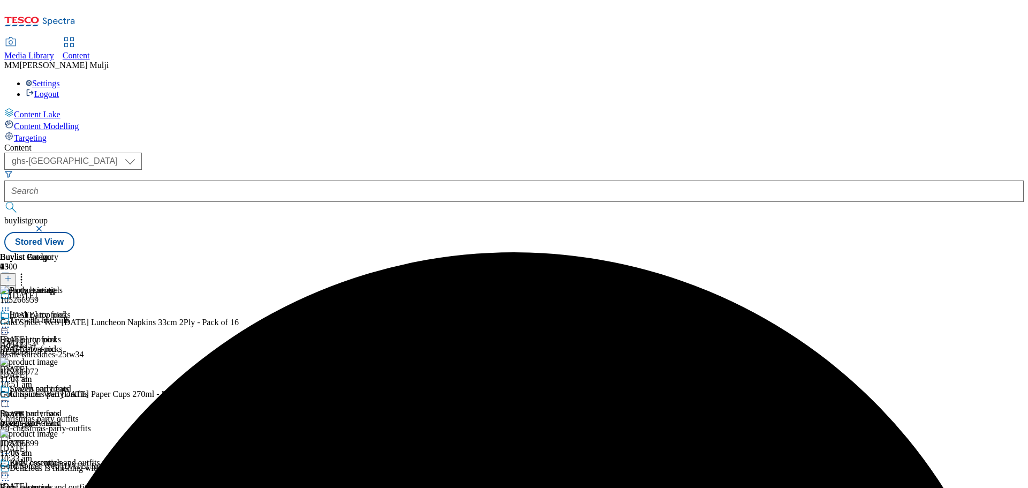
click at [11, 470] on icon at bounding box center [5, 475] width 11 height 11
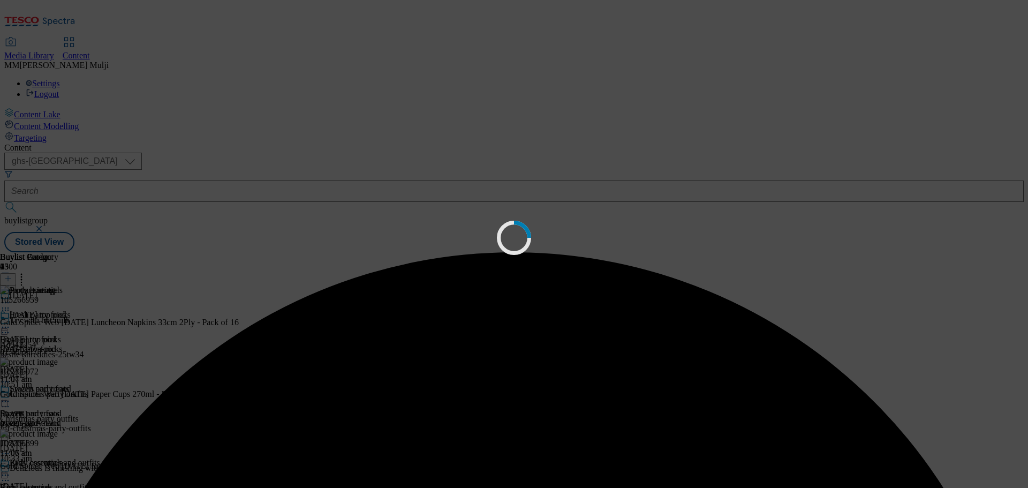
scroll to position [0, 0]
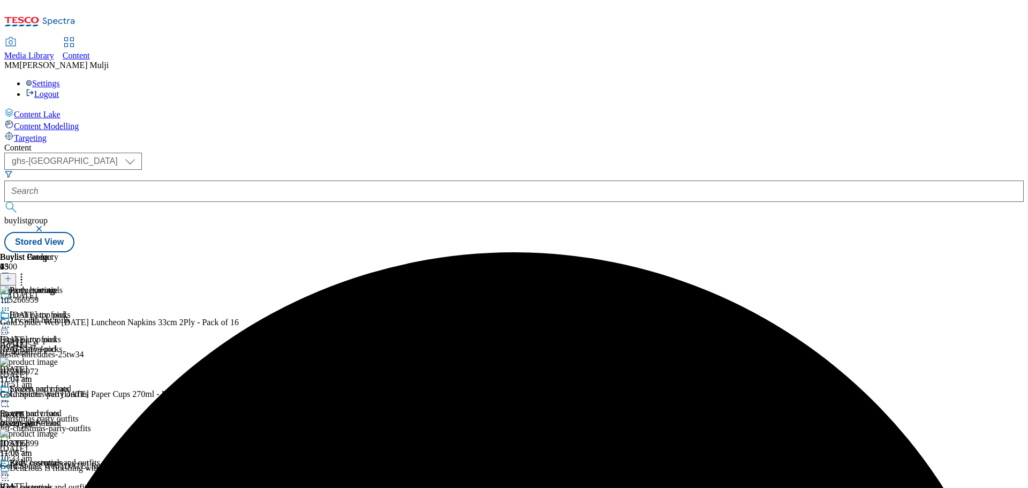
click at [12, 275] on icon at bounding box center [7, 278] width 7 height 7
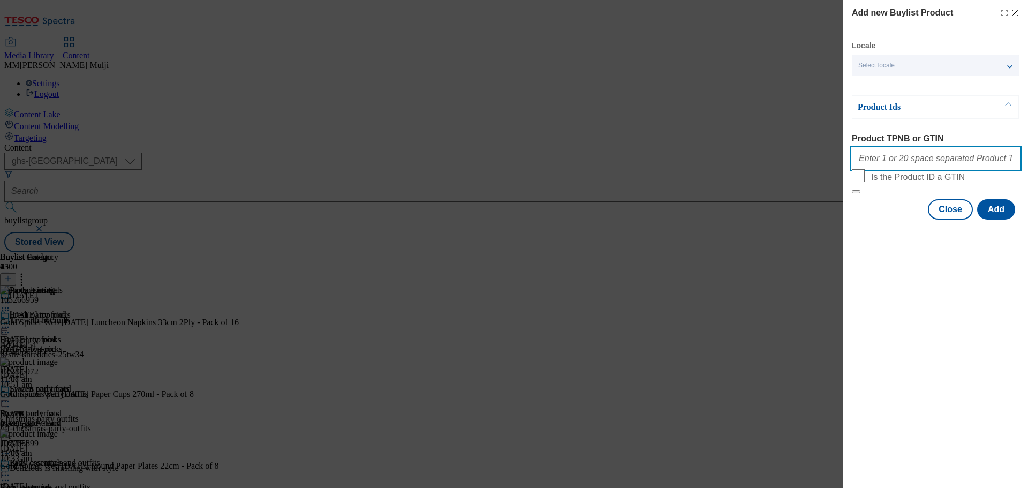
click at [935, 163] on input "Product TPNB or GTIN" at bounding box center [936, 158] width 168 height 21
paste input "96515783 96728272 96515725 96728911 96728237 96728197 96515679 96515938 9651605…"
type input "96515783 96728272 96515725 96728911 96728237 96728197 96515679 96515938 9651605…"
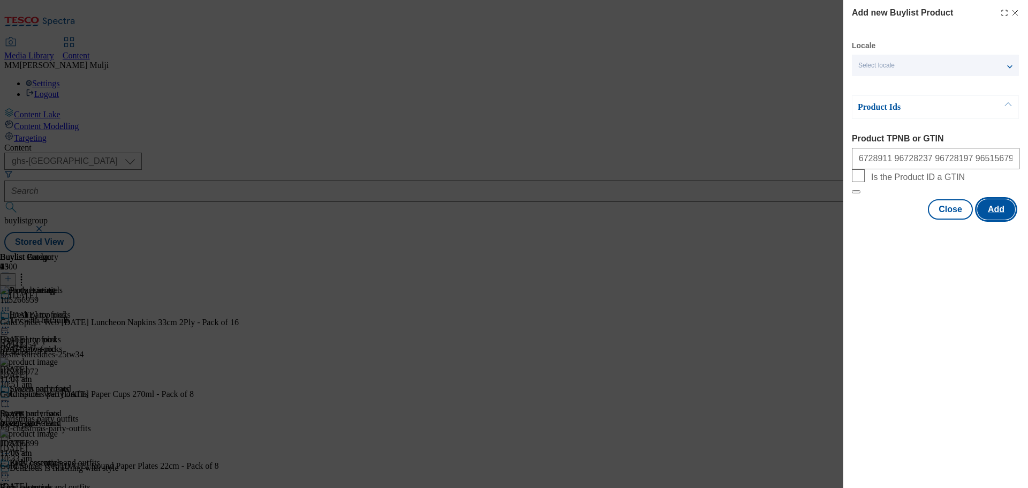
click at [996, 220] on button "Add" at bounding box center [997, 209] width 38 height 20
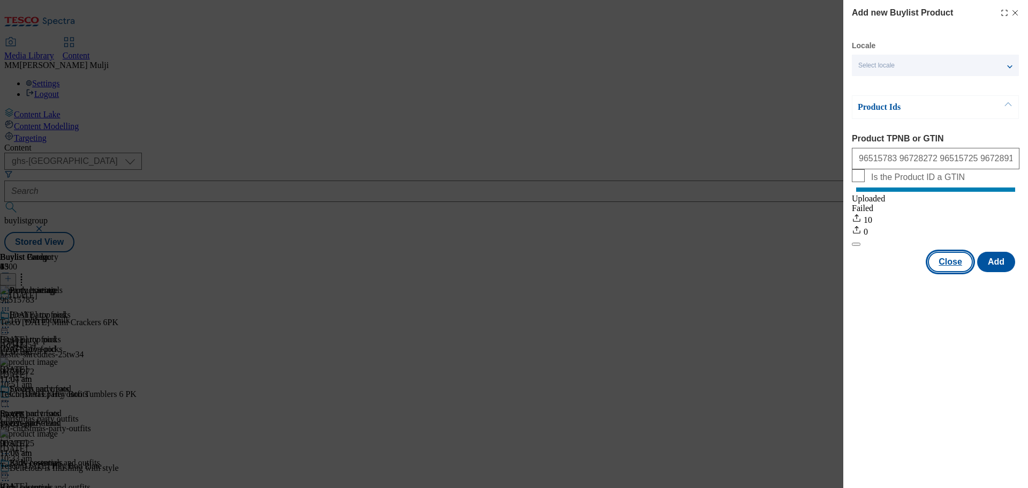
click at [958, 270] on button "Close" at bounding box center [950, 262] width 45 height 20
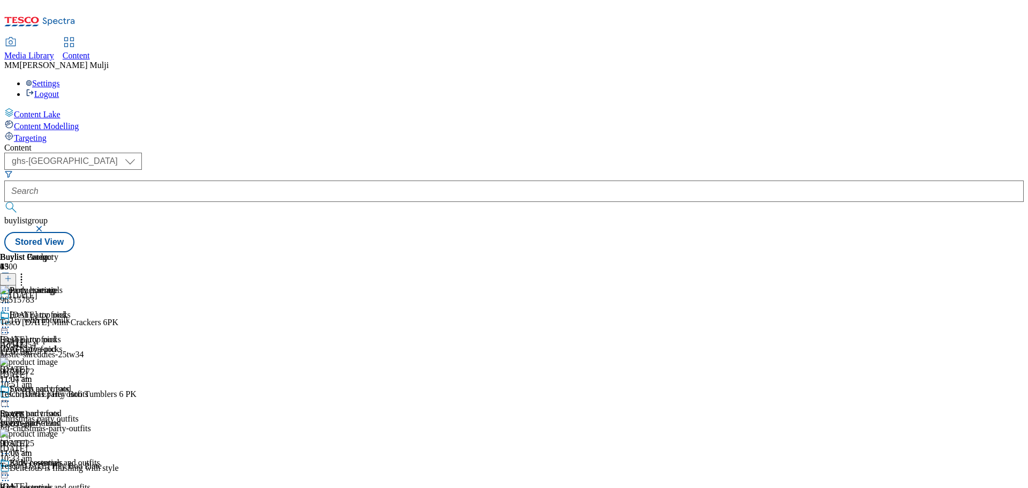
scroll to position [104, 0]
click at [11, 470] on icon at bounding box center [5, 475] width 11 height 11
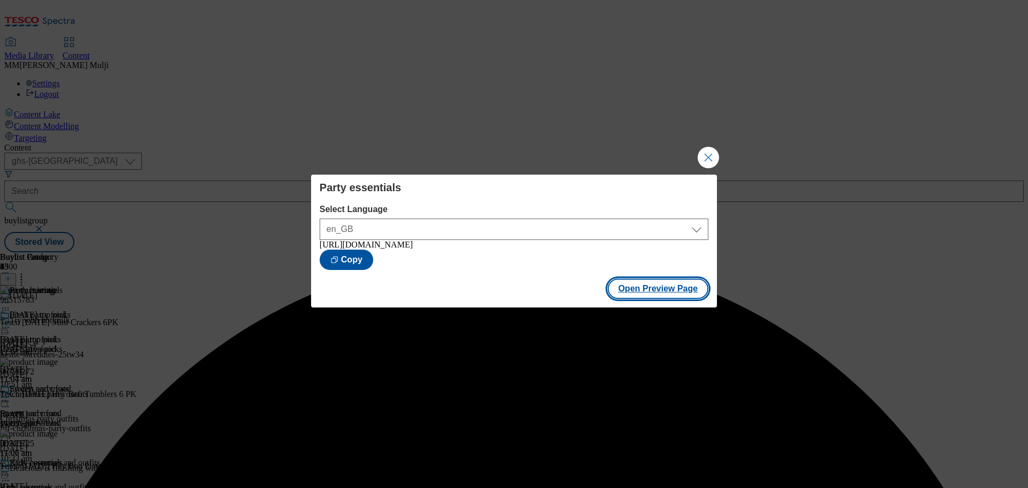
click at [649, 296] on button "Open Preview Page" at bounding box center [658, 289] width 101 height 20
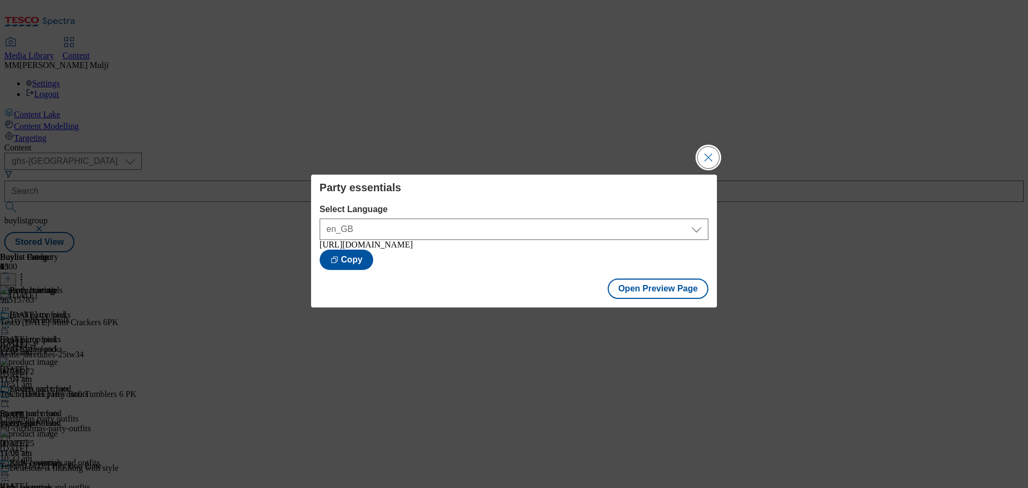
click at [705, 152] on button "Close Modal" at bounding box center [708, 157] width 21 height 21
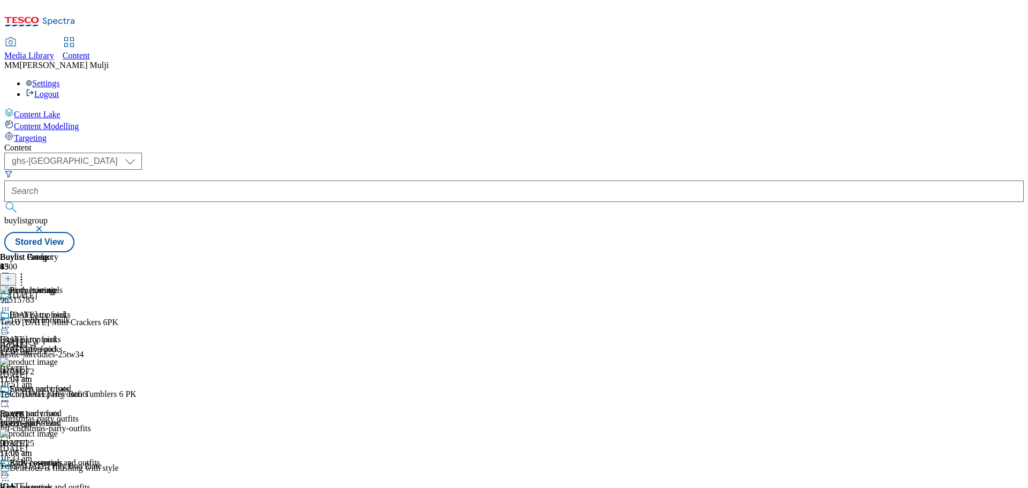
click at [11, 470] on icon at bounding box center [5, 475] width 11 height 11
click at [971, 252] on div "Buylist Group 6500 Halloween Try with hot milk Ad542254 nestle-shreddies-25tw34…" at bounding box center [514, 252] width 1020 height 0
